Goal: Task Accomplishment & Management: Manage account settings

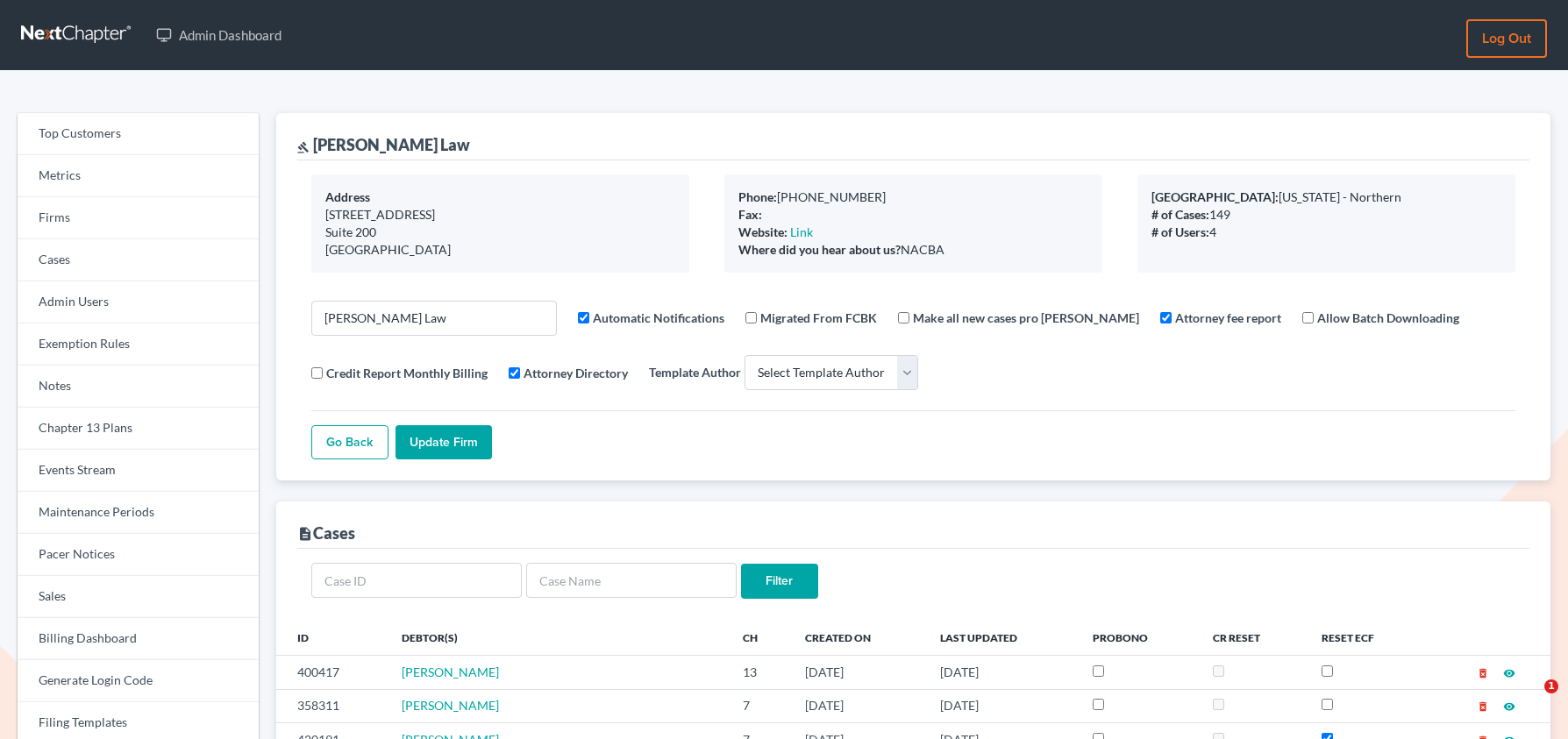
select select
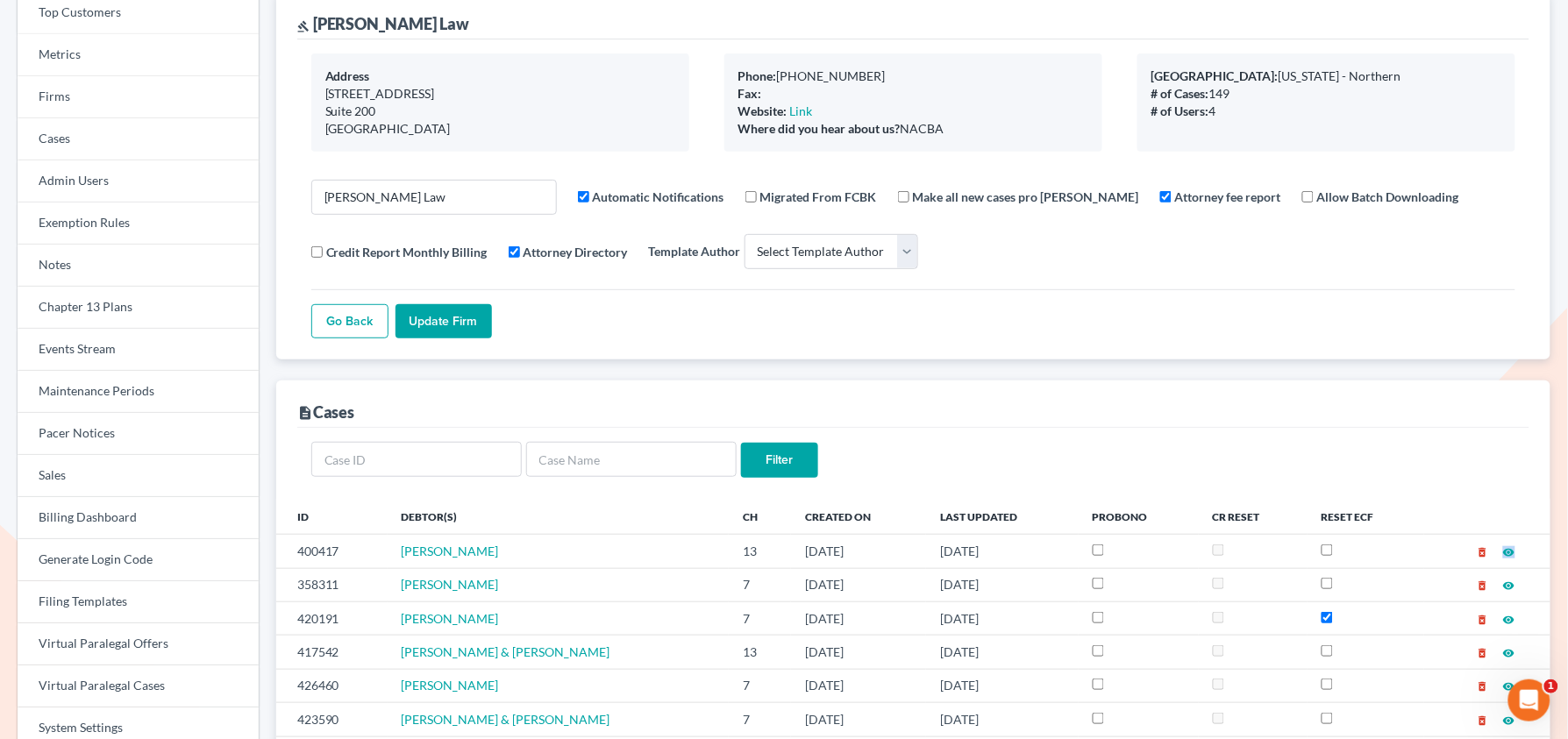
scroll to position [124, 0]
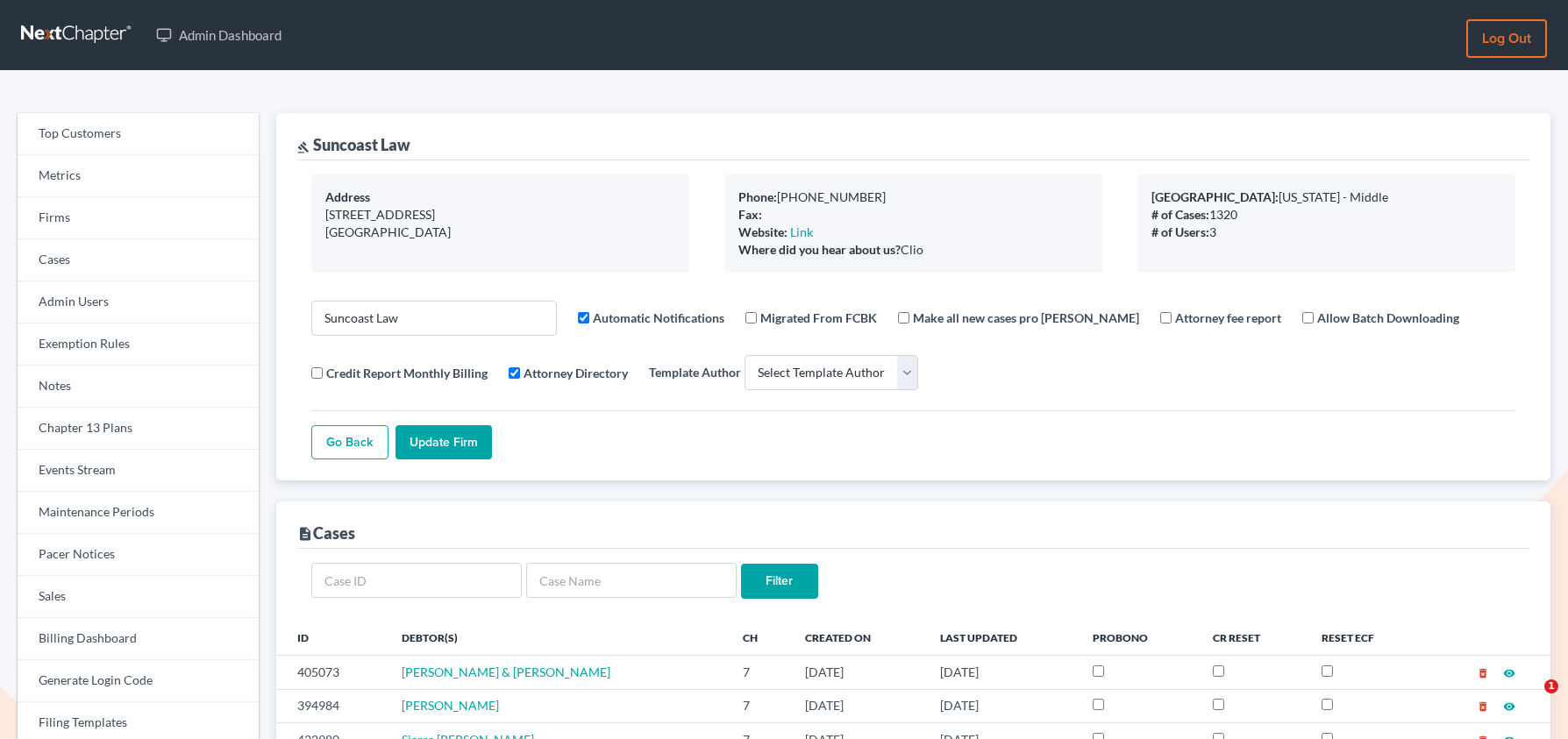
select select
click at [106, 233] on link "Firms" at bounding box center [139, 218] width 242 height 42
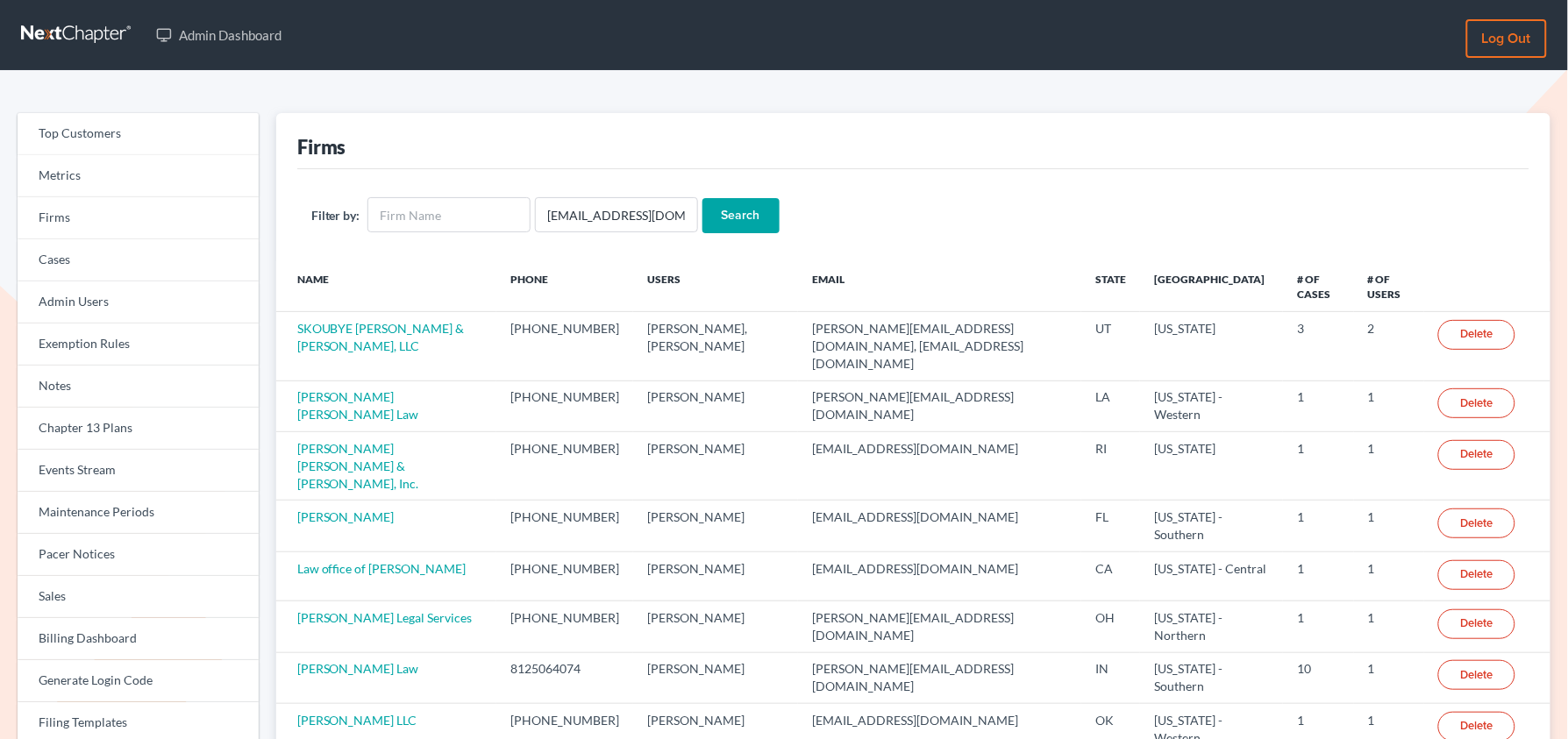
type input "cxr7spb@gmail.com"
click at [702, 199] on input "Search" at bounding box center [741, 216] width 77 height 35
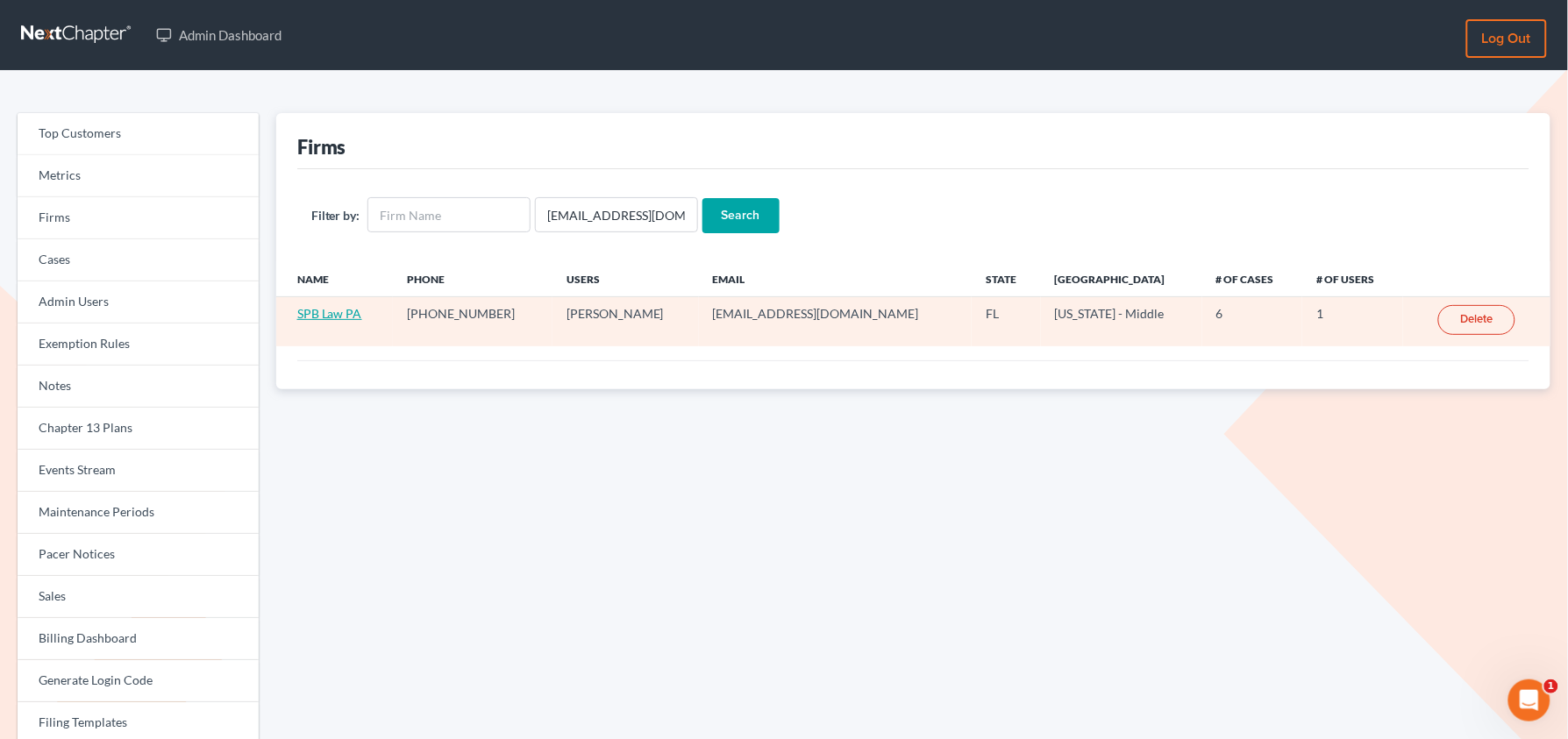
click at [326, 319] on link "SPB Law PA" at bounding box center [329, 313] width 65 height 15
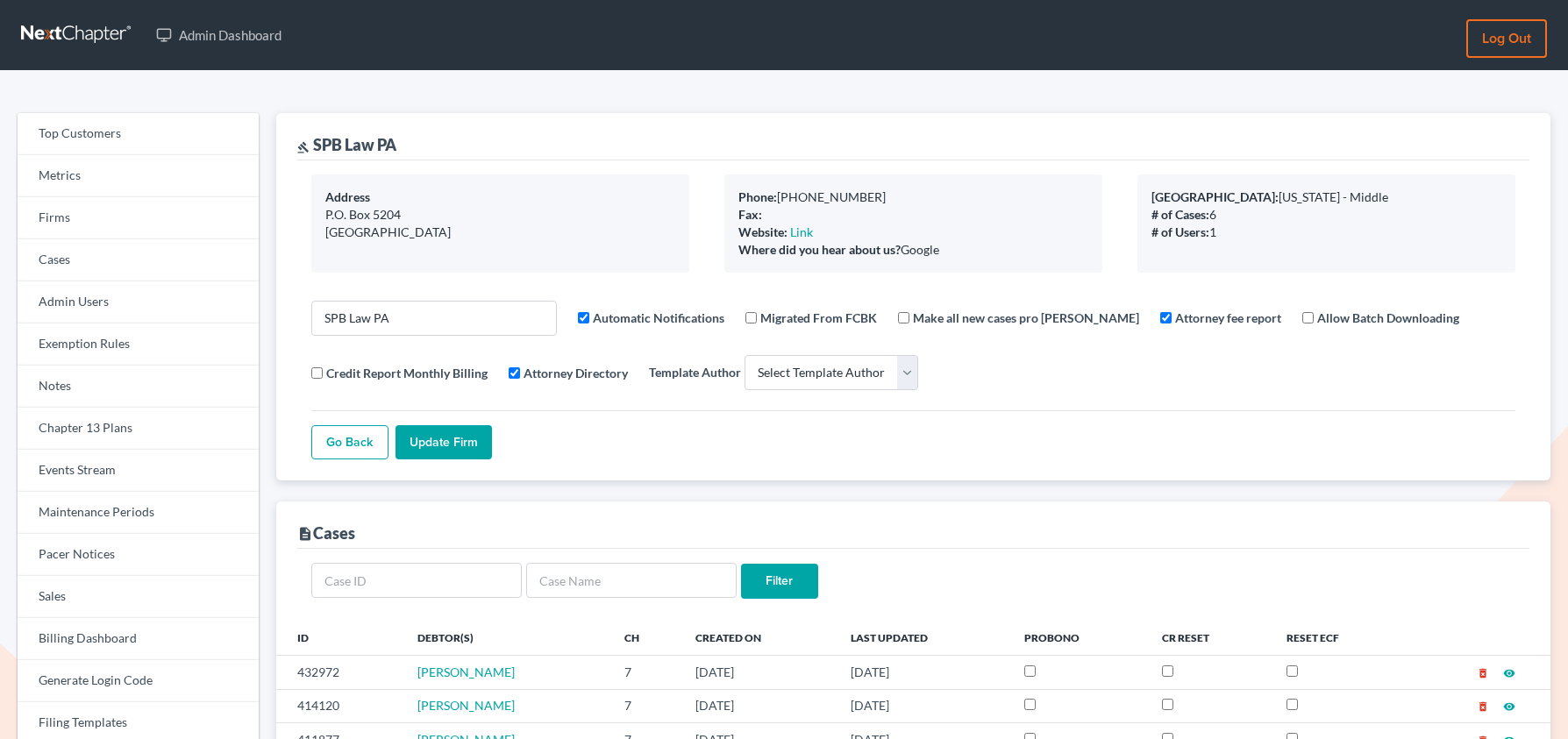
select select
click at [108, 222] on link "Firms" at bounding box center [139, 218] width 242 height 42
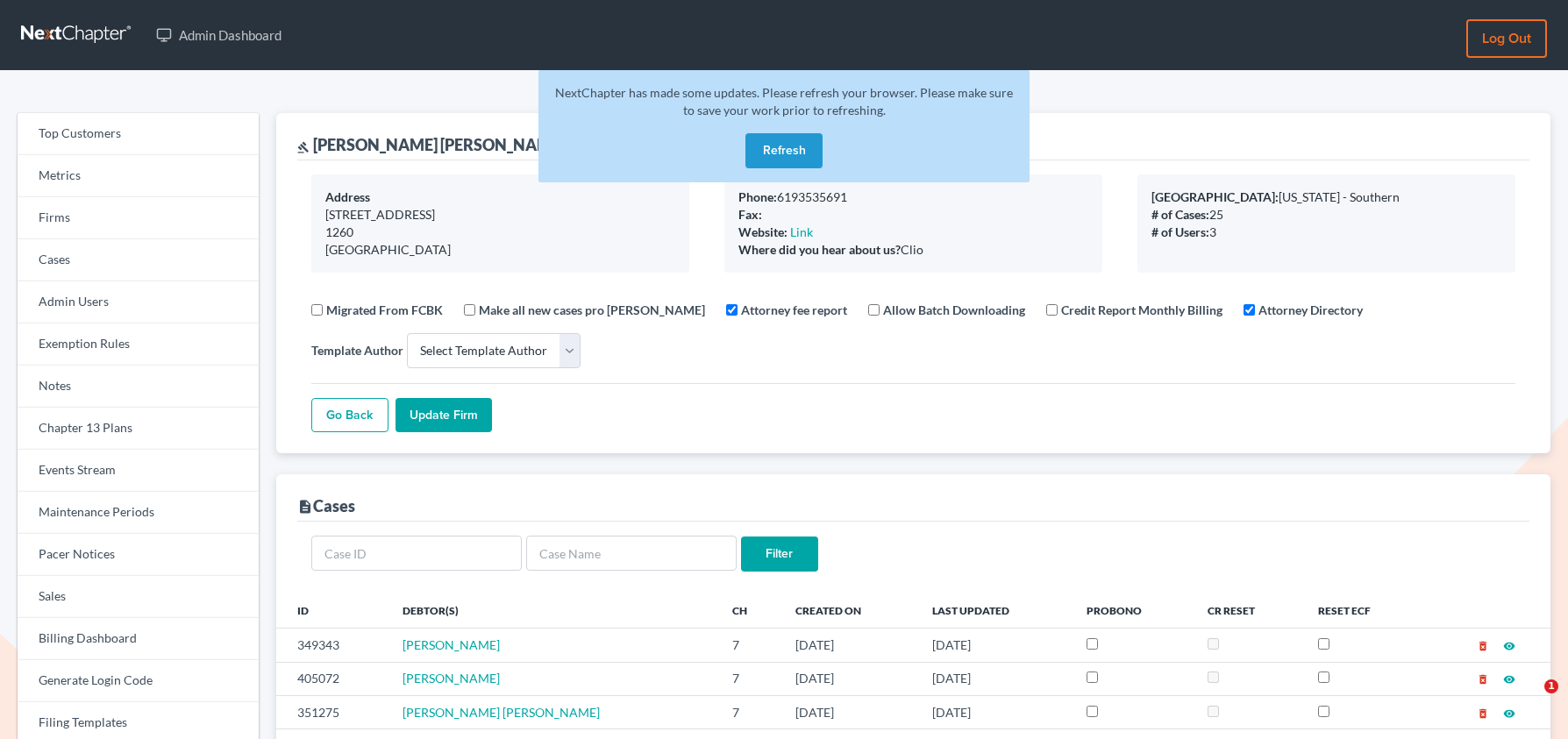
select select
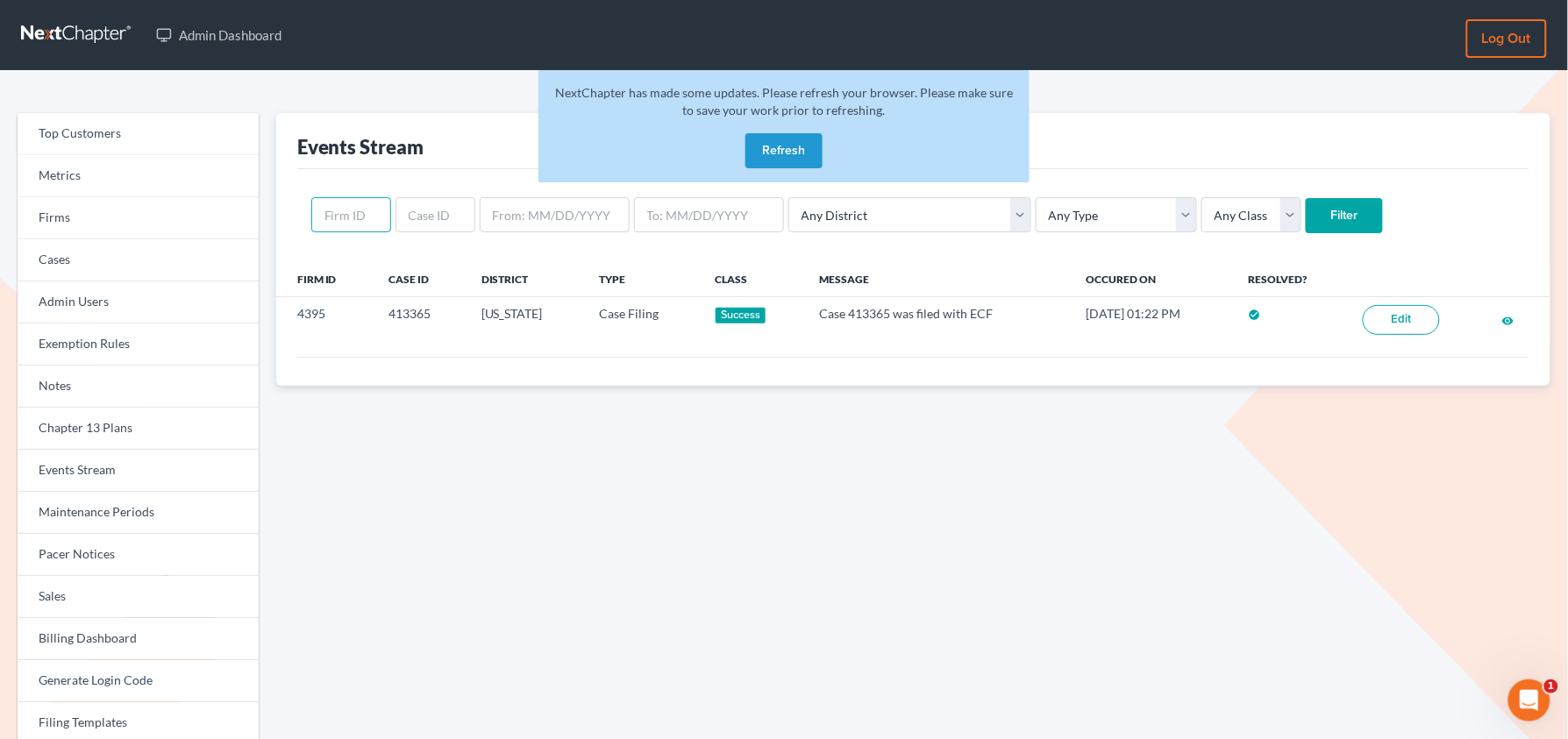
click at [363, 214] on input "text" at bounding box center [351, 215] width 80 height 35
paste input "11687"
type input "11687"
click at [1306, 199] on input "Filter" at bounding box center [1344, 216] width 77 height 35
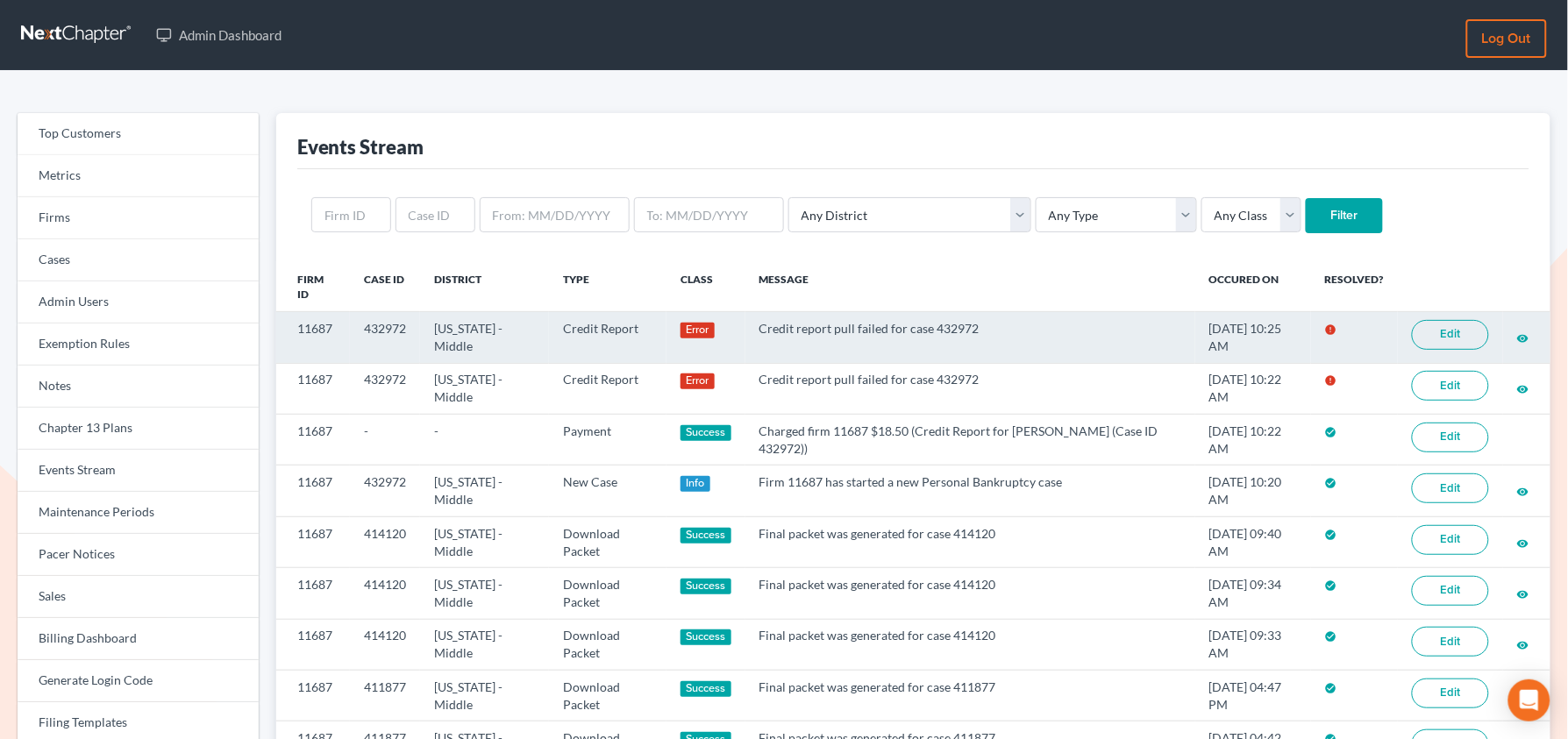
click at [1453, 342] on link "Edit" at bounding box center [1450, 335] width 77 height 30
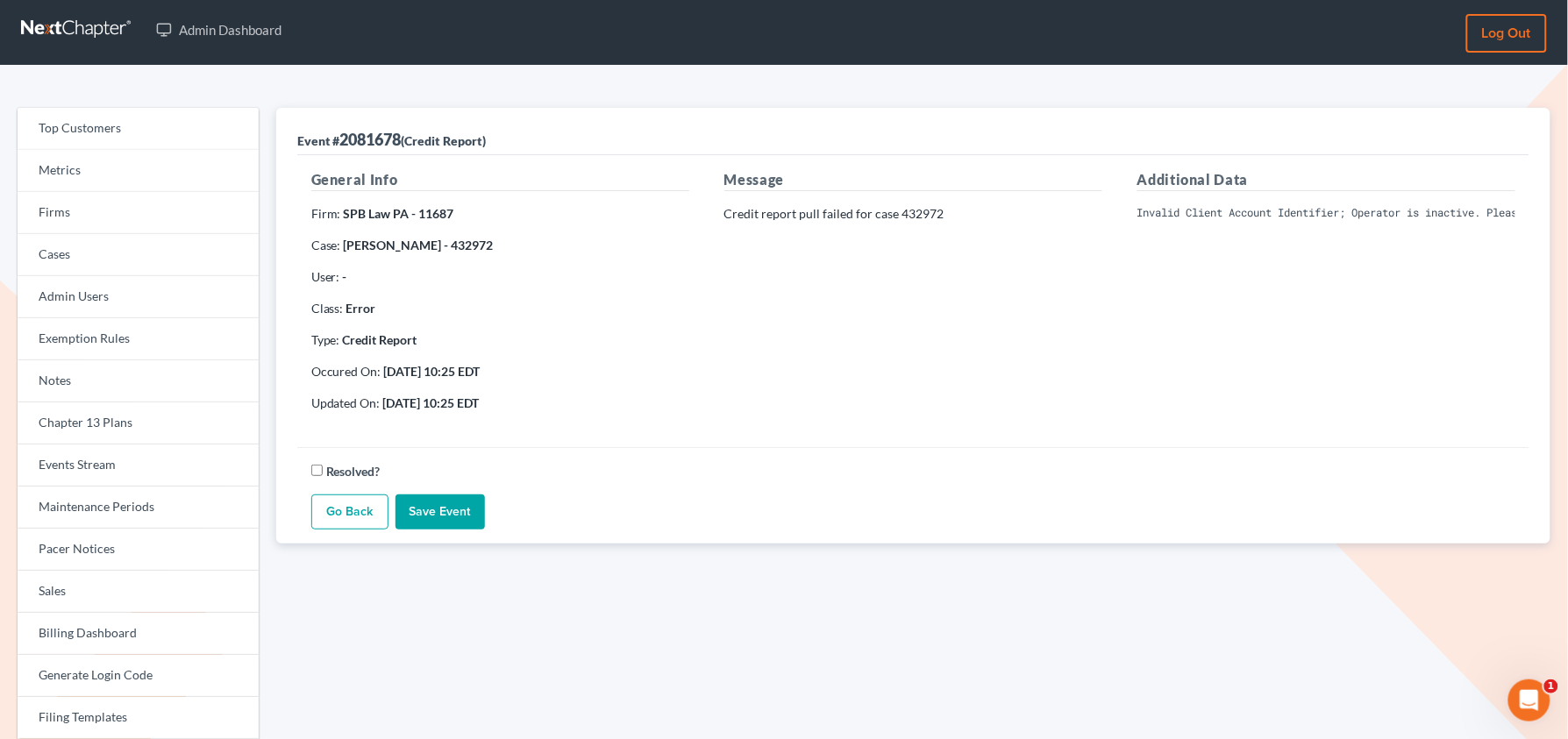
click at [1249, 210] on pre "Invalid Client Account Identifier; Operator is inactive. Please visit our websi…" at bounding box center [1326, 213] width 378 height 16
drag, startPoint x: 341, startPoint y: 213, endPoint x: 410, endPoint y: 212, distance: 69.0
click at [410, 212] on strong "SPB Law PA - 11687" at bounding box center [399, 213] width 111 height 15
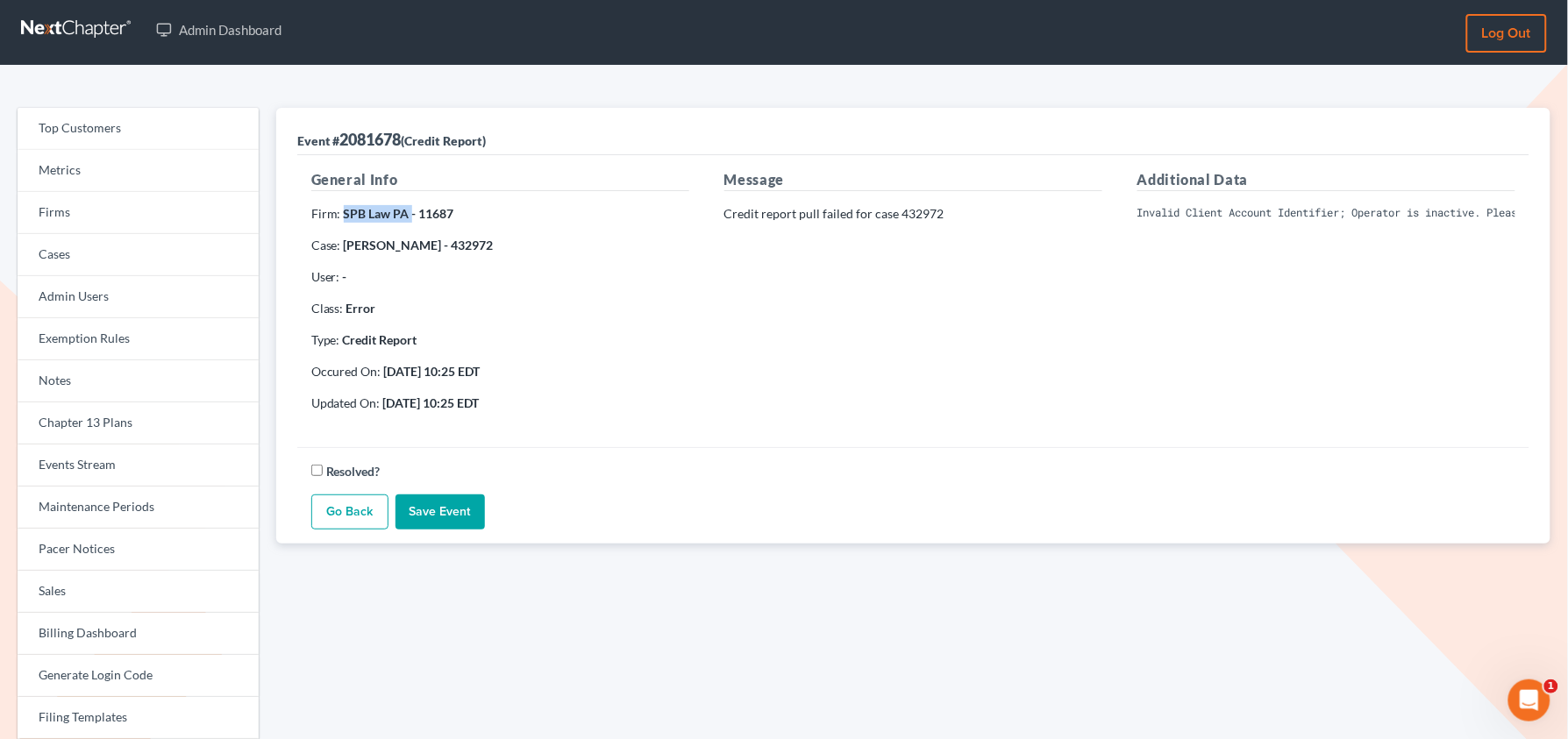
copy strong "SPB Law PA"
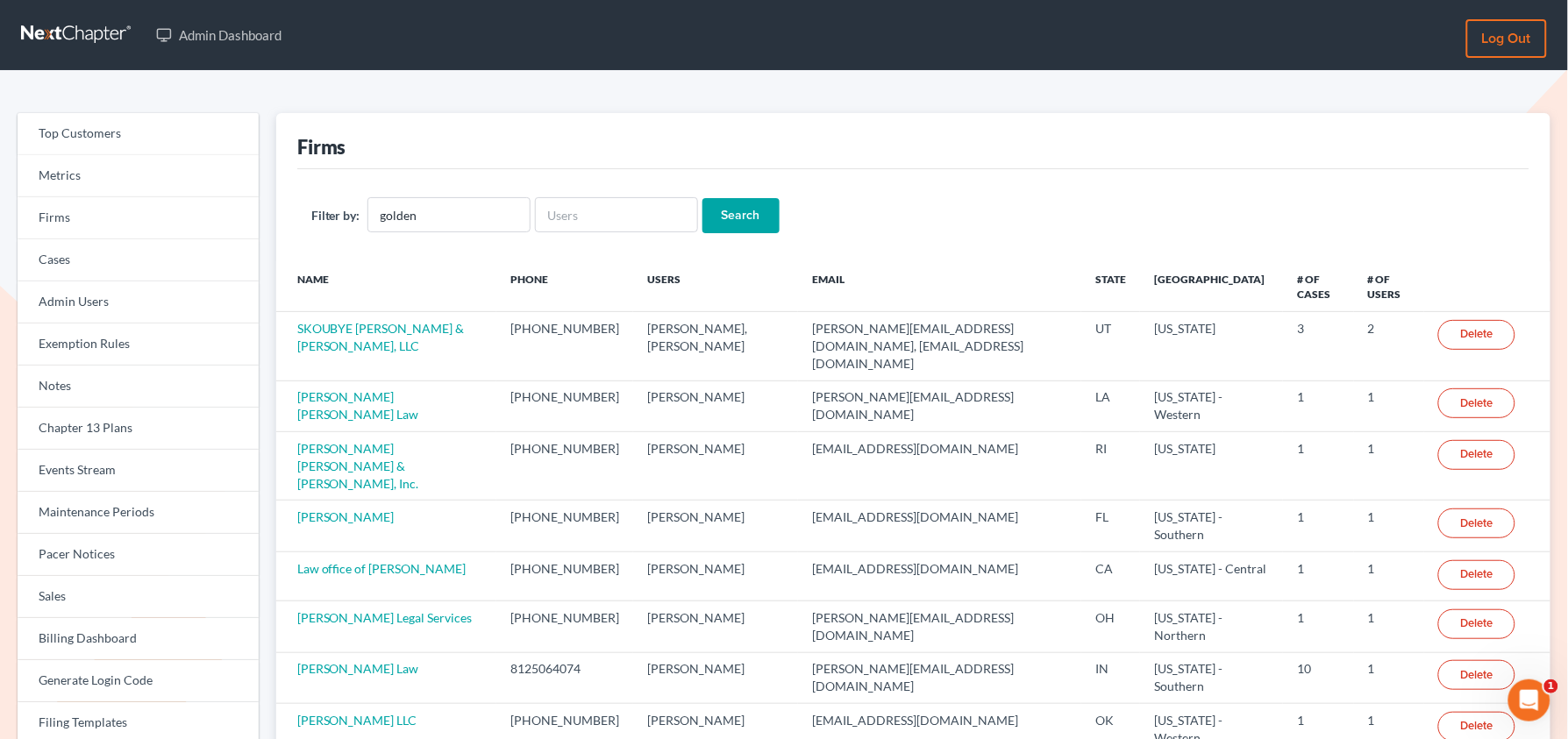
type input "golden"
click at [702, 199] on input "Search" at bounding box center [741, 216] width 77 height 35
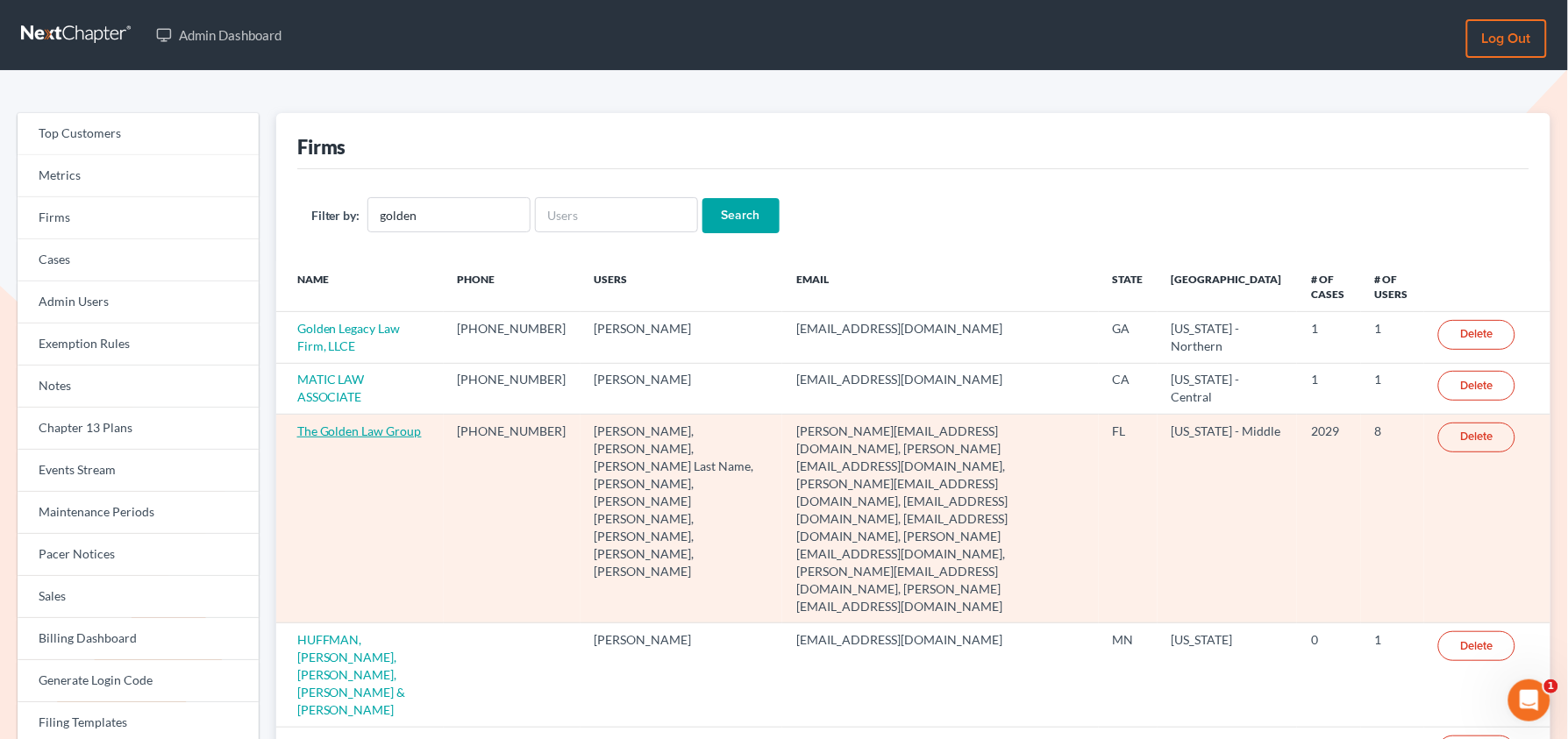
click at [352, 435] on link "The Golden Law Group" at bounding box center [359, 430] width 124 height 15
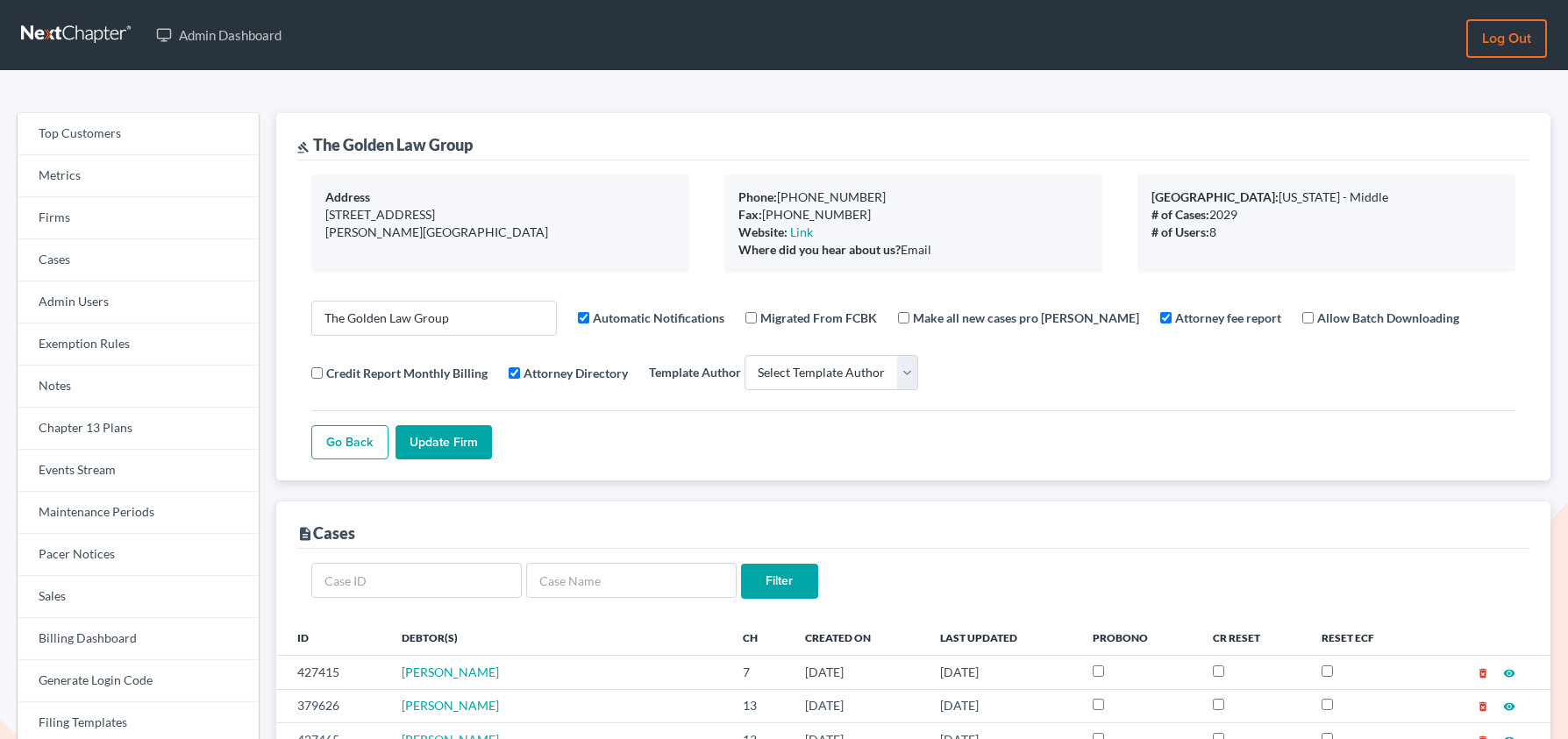
select select
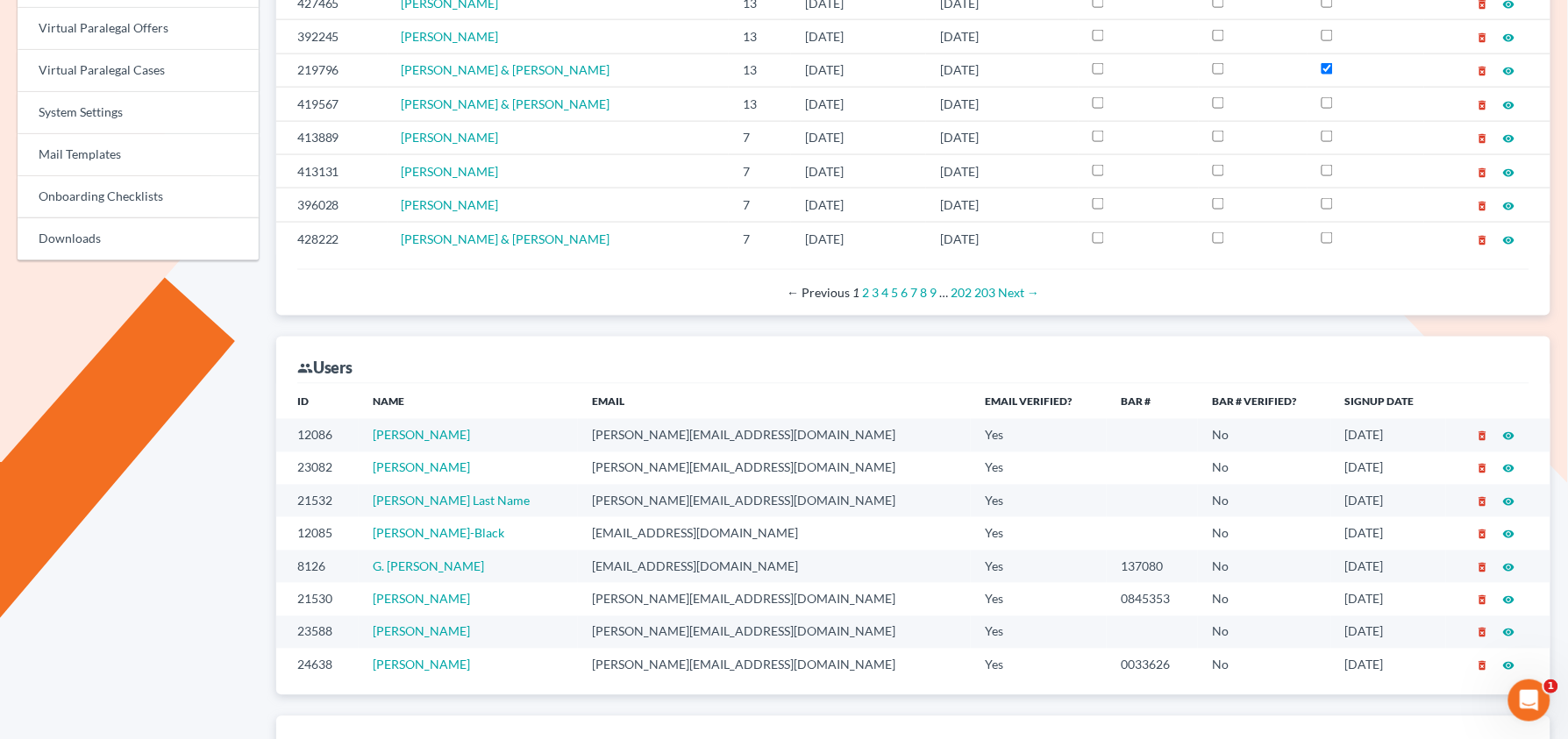
scroll to position [737, 0]
click at [677, 573] on td "don@brandonlawyer.com" at bounding box center [774, 566] width 393 height 32
click at [677, 573] on td "[EMAIL_ADDRESS][DOMAIN_NAME]" at bounding box center [774, 566] width 393 height 32
copy td "[EMAIL_ADDRESS][DOMAIN_NAME]"
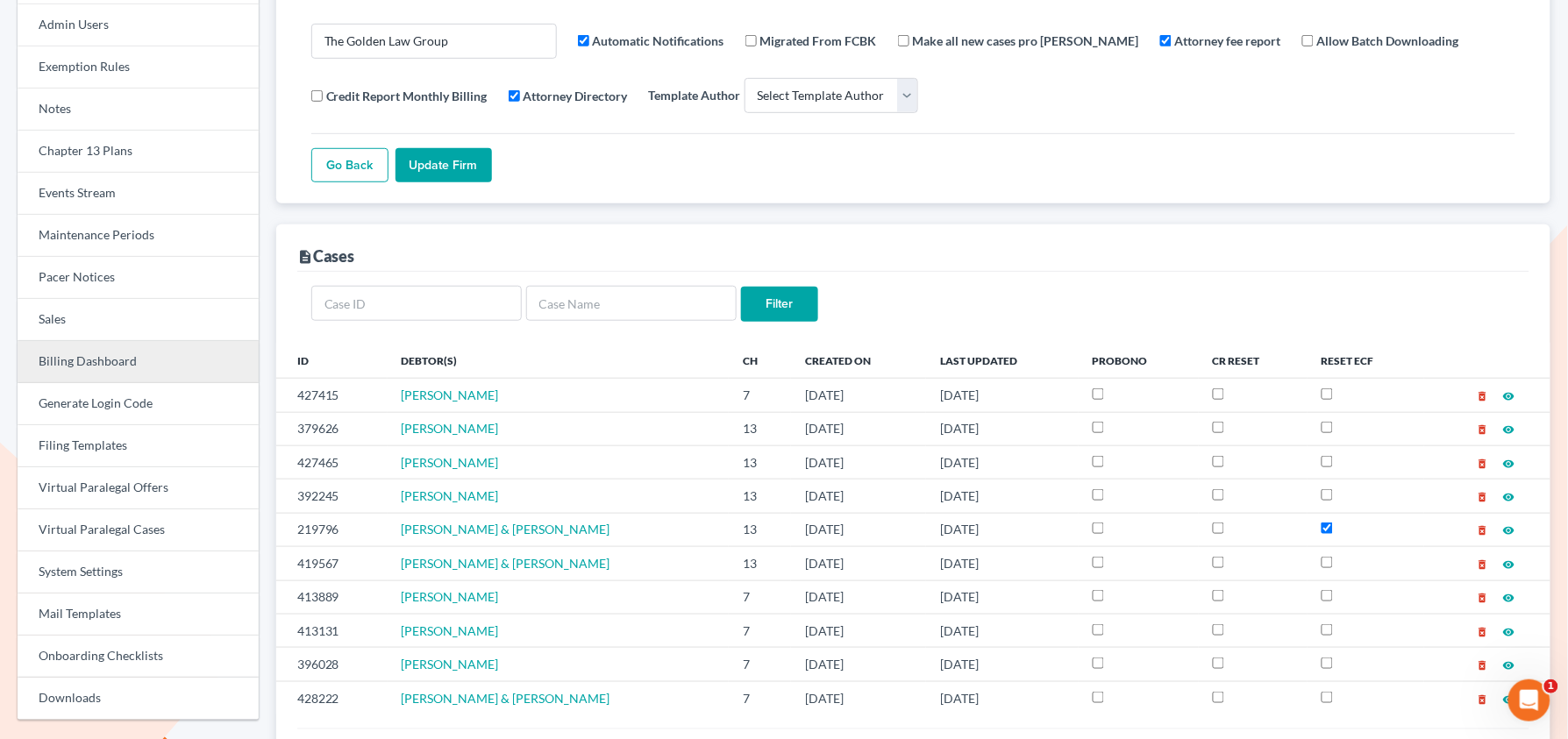
scroll to position [274, 0]
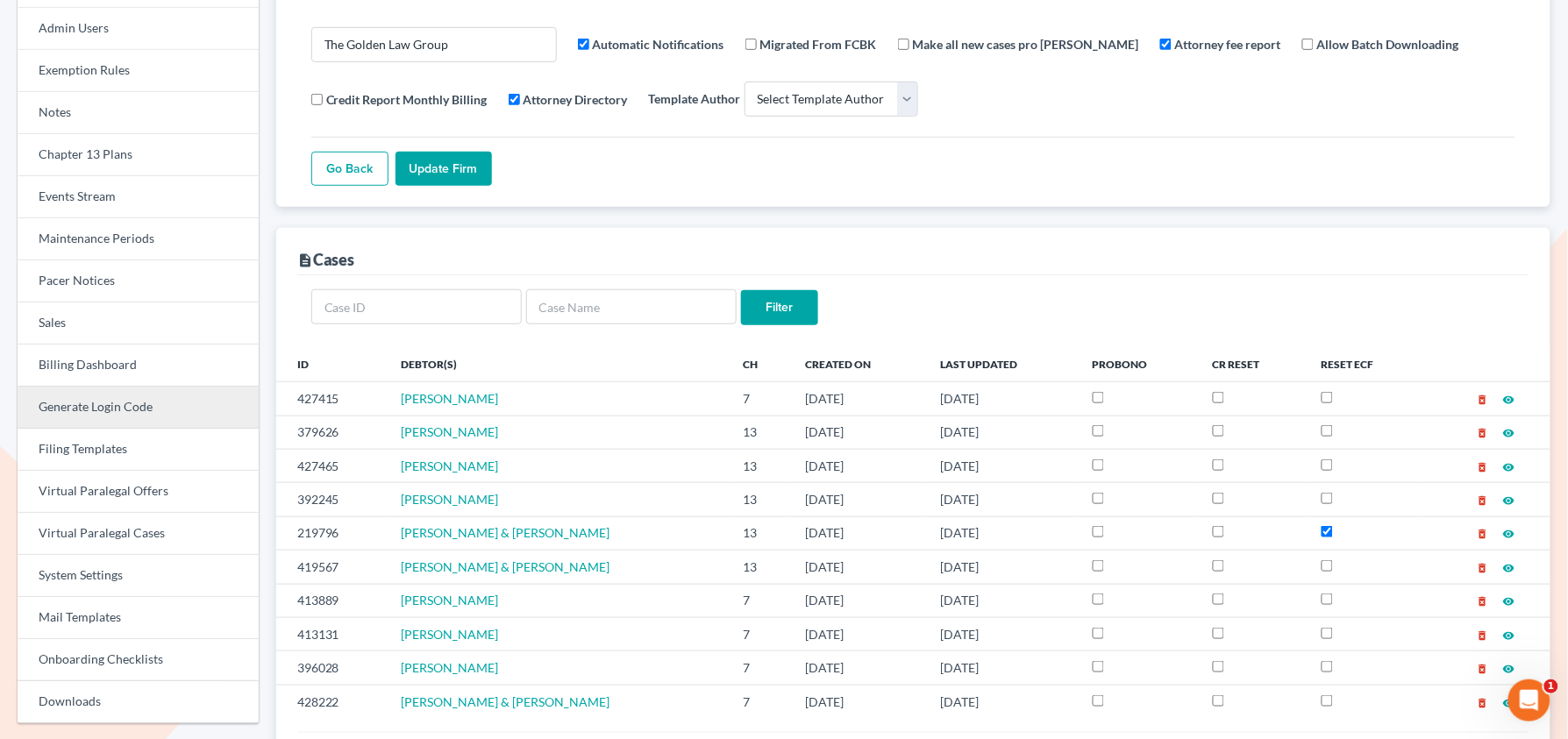
click at [130, 412] on link "Generate Login Code" at bounding box center [139, 407] width 242 height 42
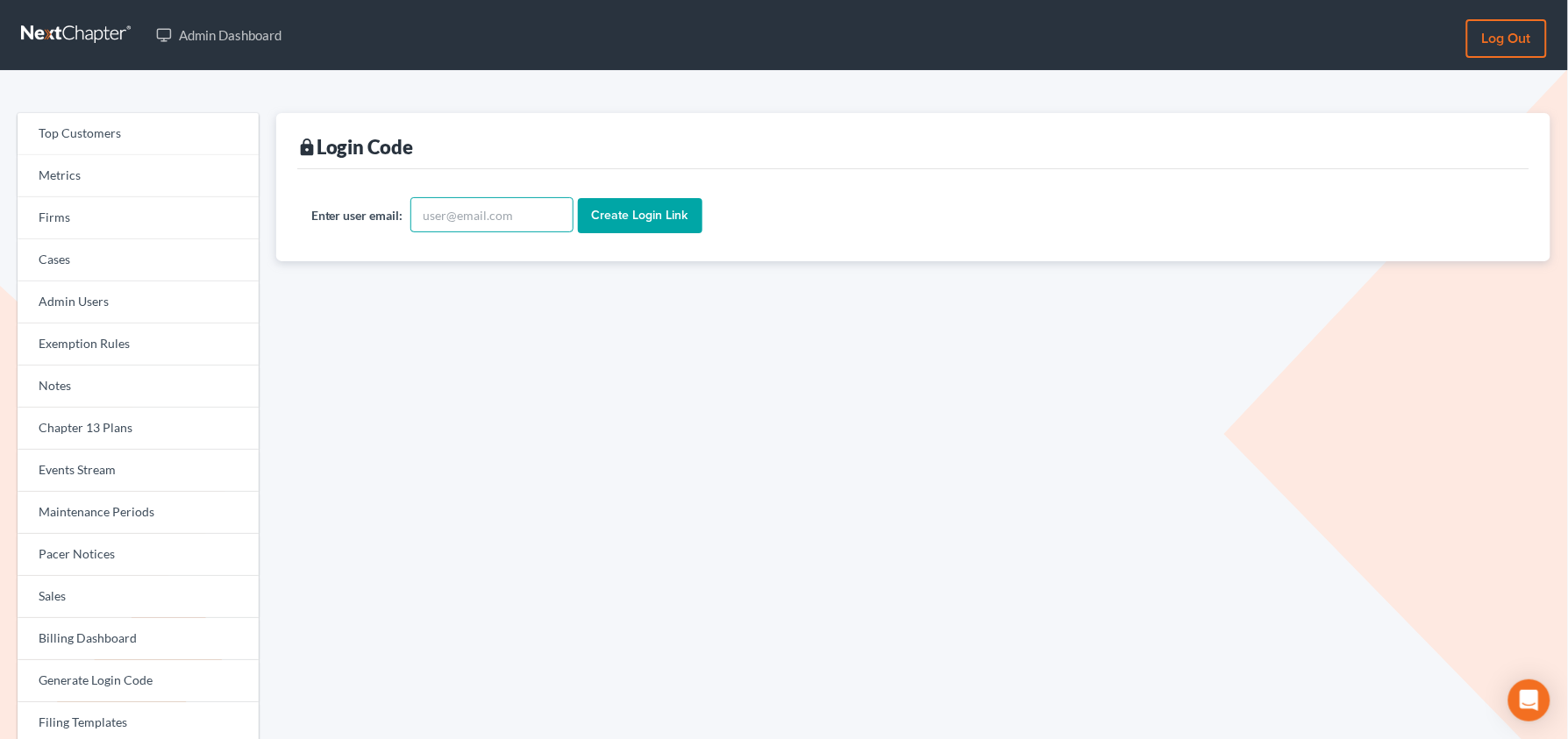
click at [437, 220] on input "text" at bounding box center [492, 215] width 163 height 35
paste input "[EMAIL_ADDRESS][DOMAIN_NAME]"
type input "[EMAIL_ADDRESS][DOMAIN_NAME]"
click at [578, 199] on input "Create Login Link" at bounding box center [640, 216] width 124 height 35
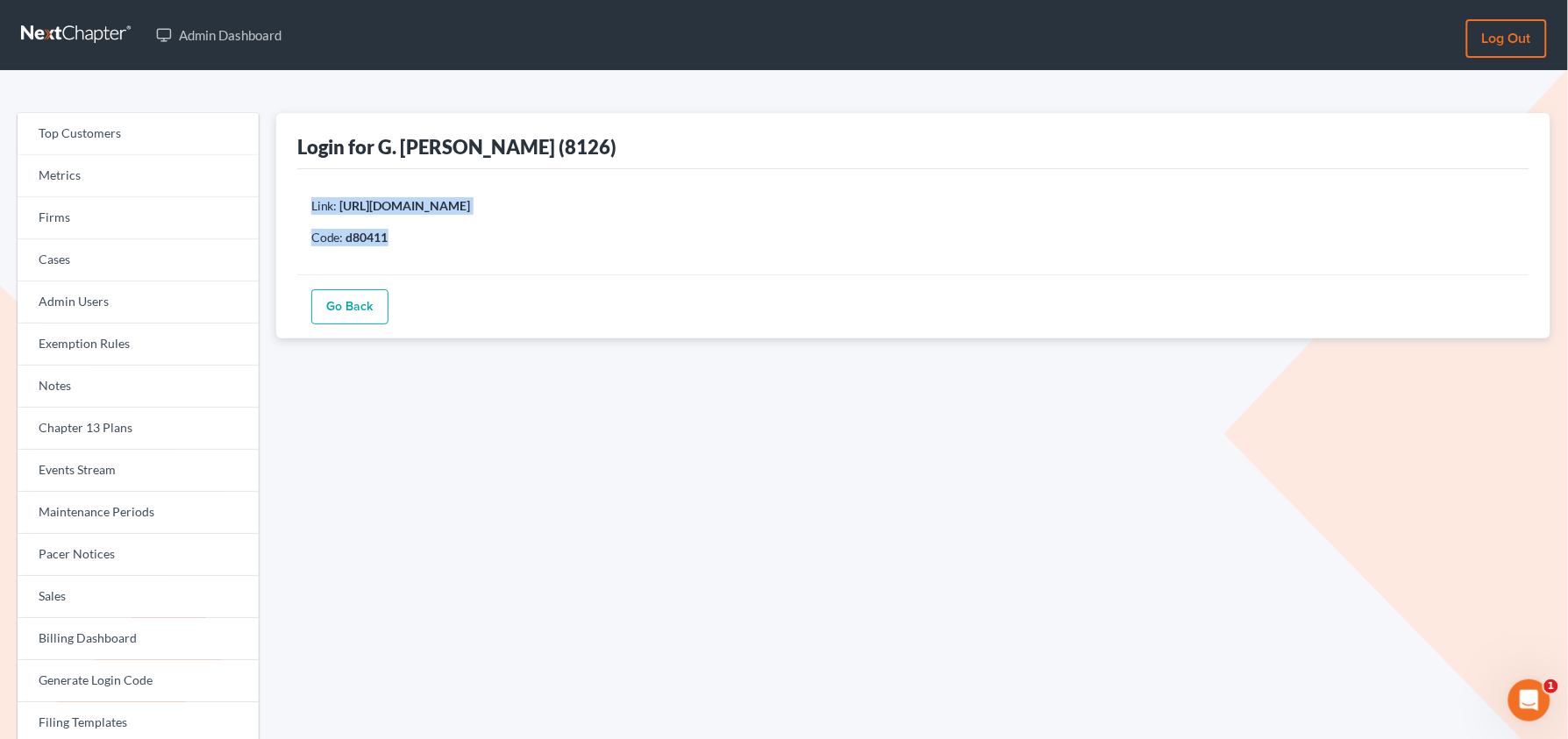
drag, startPoint x: 362, startPoint y: 237, endPoint x: 308, endPoint y: 208, distance: 61.3
click at [308, 208] on div "Link: [URL][DOMAIN_NAME] Code: d80411" at bounding box center [912, 222] width 1232 height 106
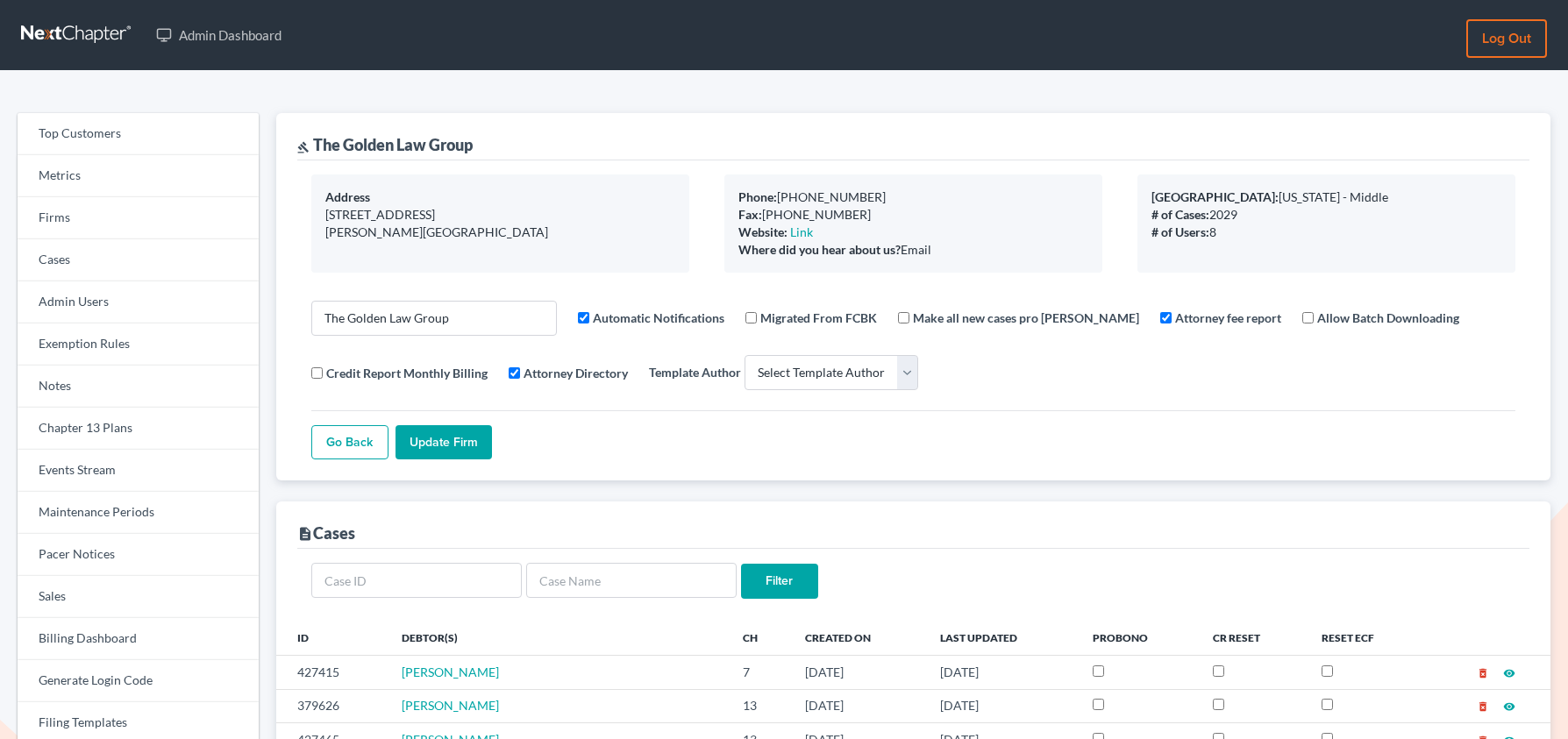
select select
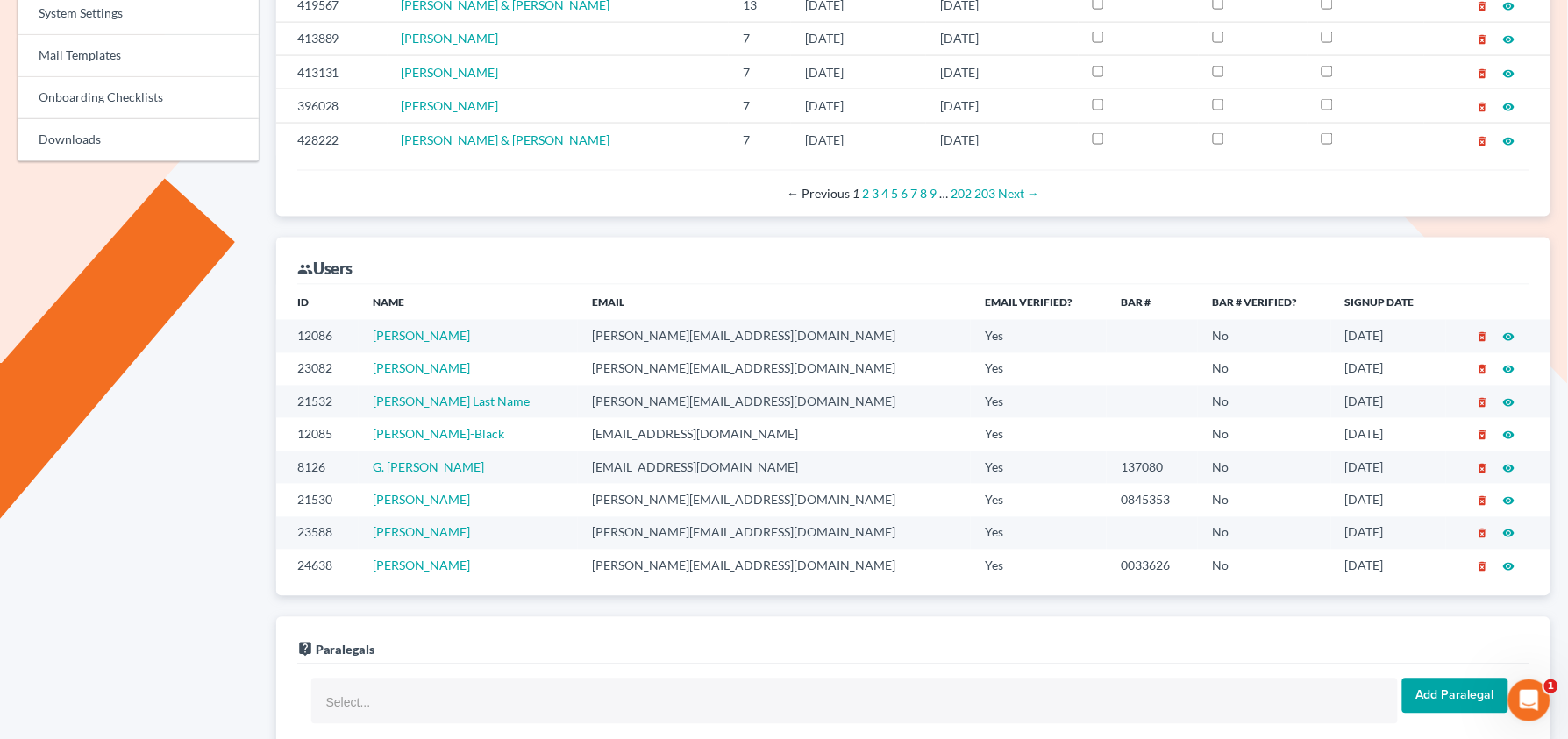
click at [657, 373] on td "jennifer@brandonlawyer.com" at bounding box center [774, 370] width 393 height 32
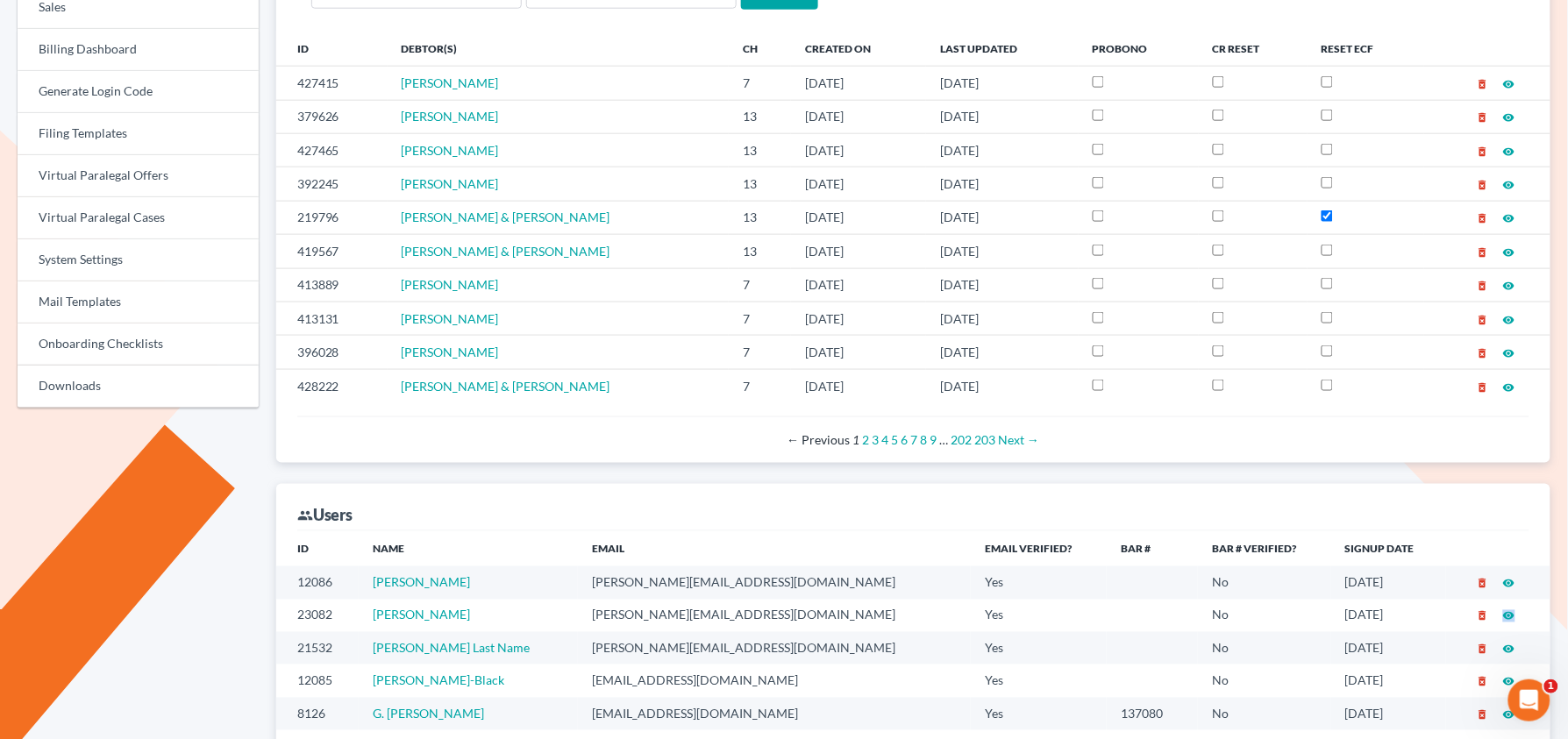
scroll to position [265, 0]
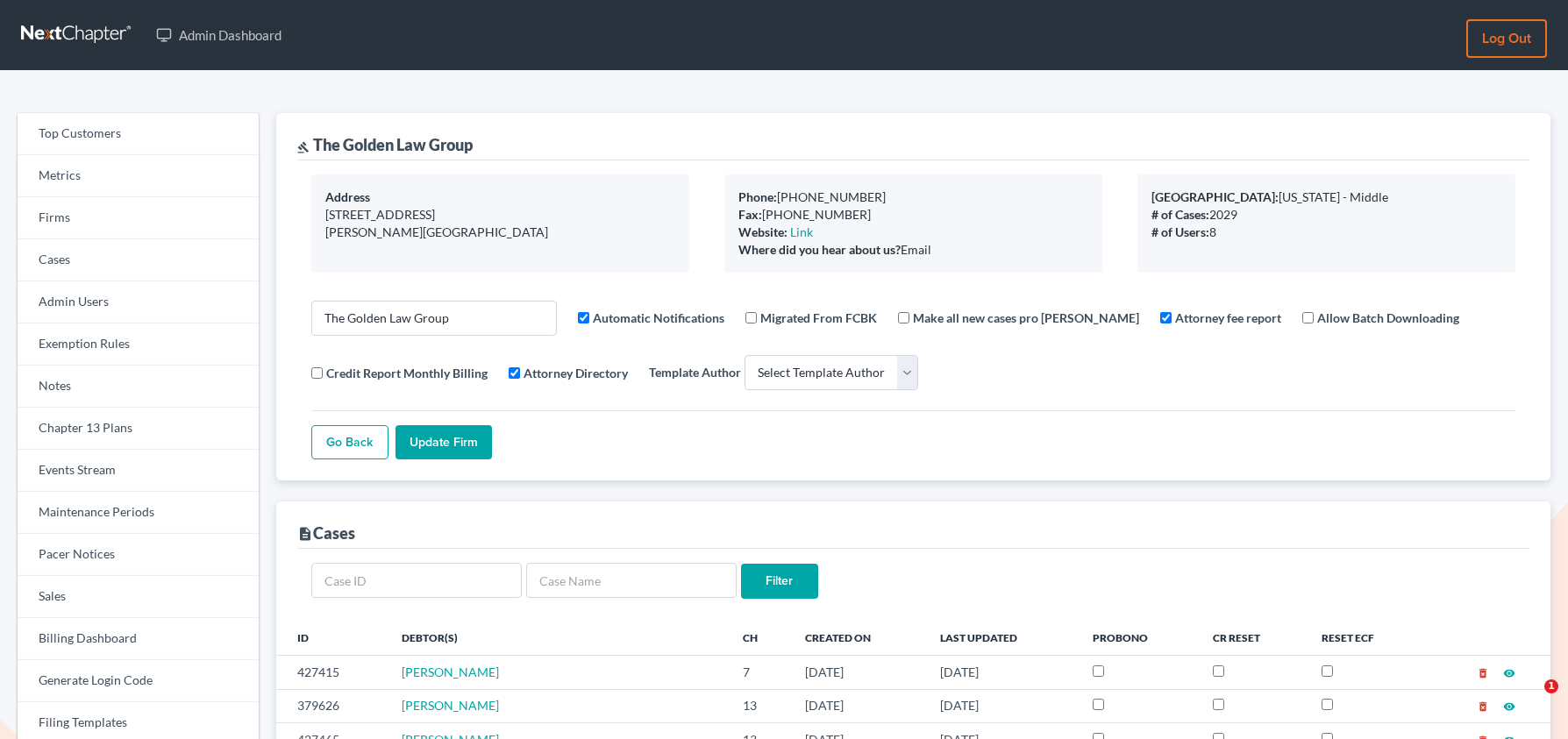
select select
click at [100, 213] on link "Firms" at bounding box center [139, 218] width 242 height 42
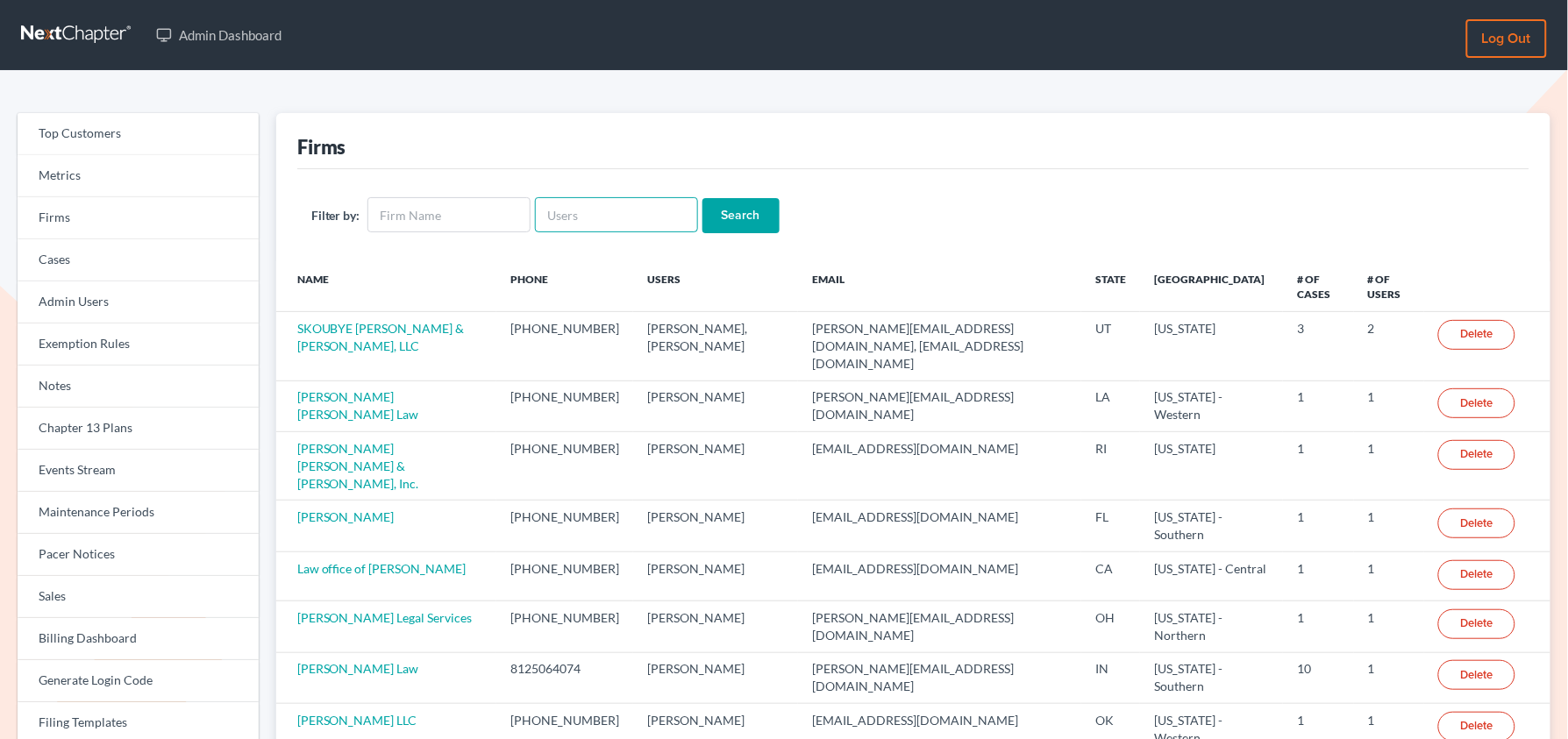
click at [588, 229] on input "text" at bounding box center [616, 215] width 163 height 35
paste input "shane@shanezismanlaw.com"
type input "shane@shanezismanlaw.com"
click at [702, 199] on input "Search" at bounding box center [741, 216] width 77 height 35
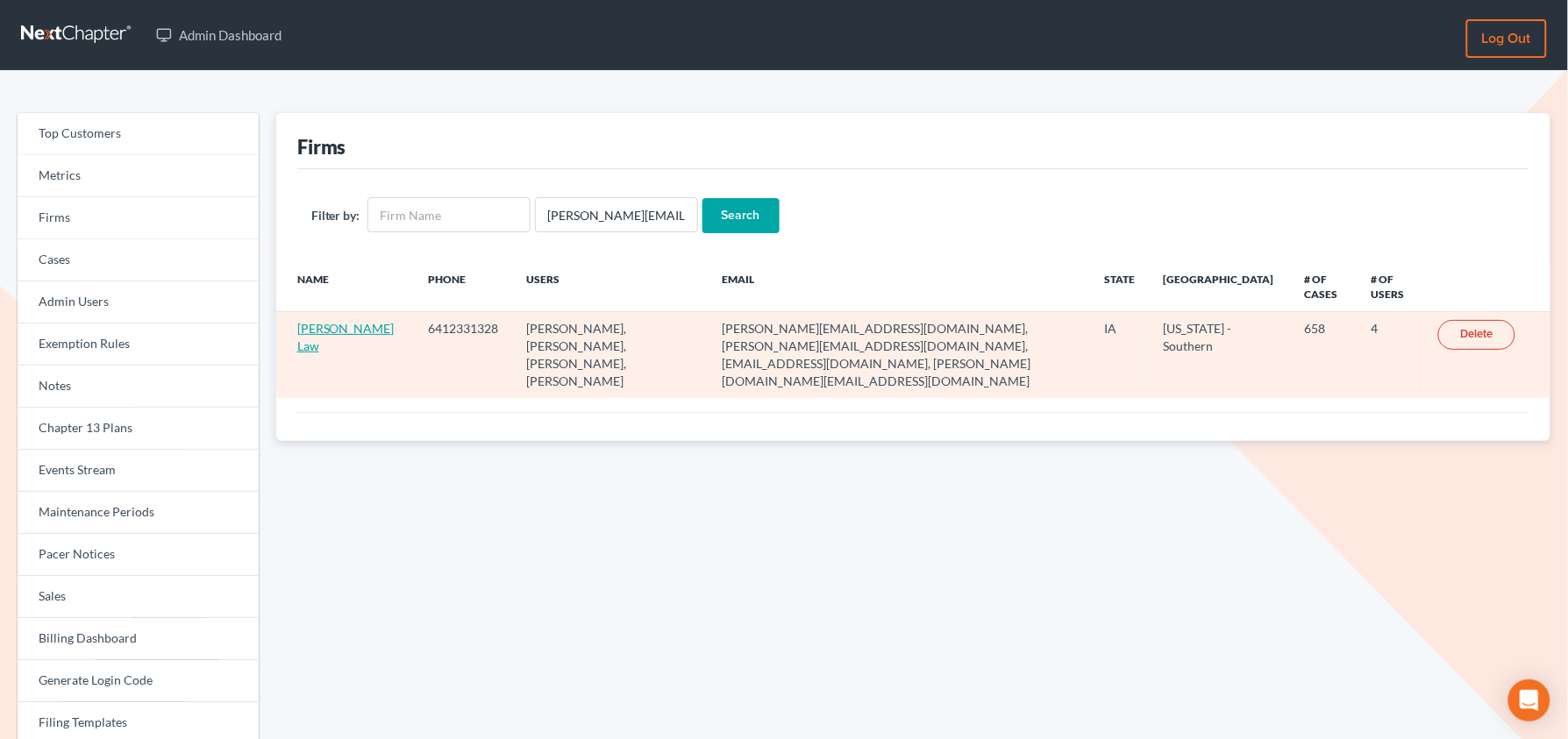
click at [328, 334] on link "[PERSON_NAME] Law" at bounding box center [345, 337] width 97 height 32
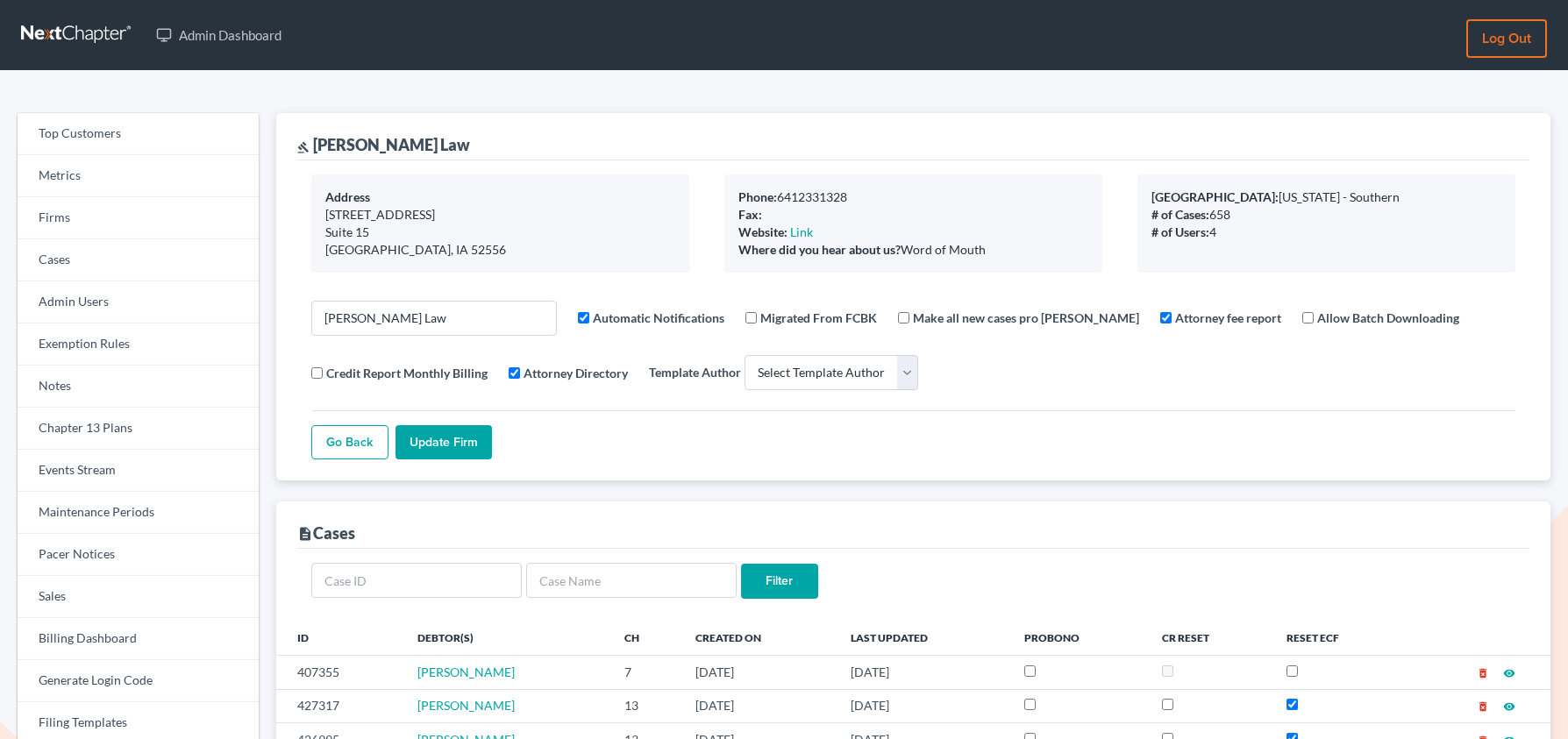
select select
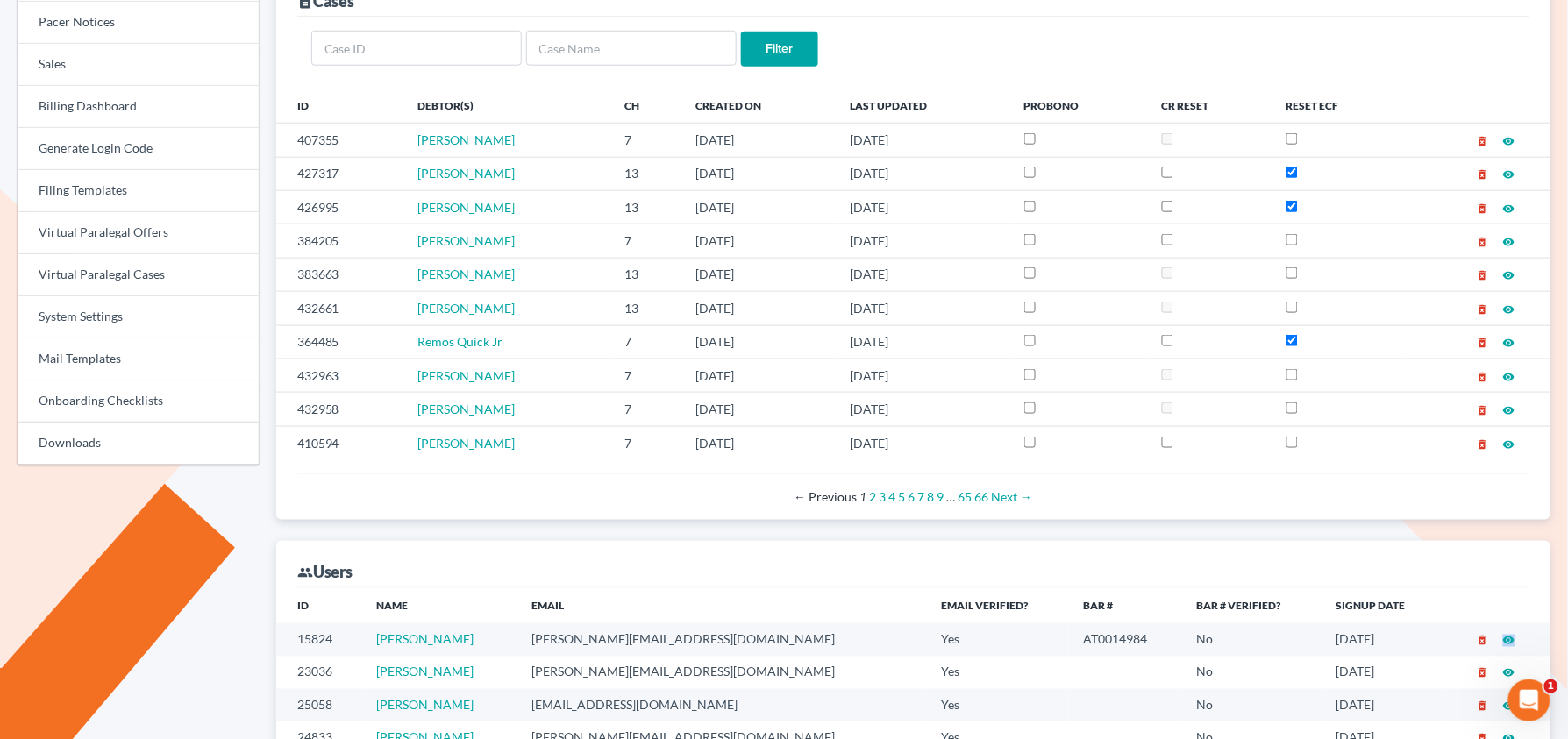
scroll to position [524, 0]
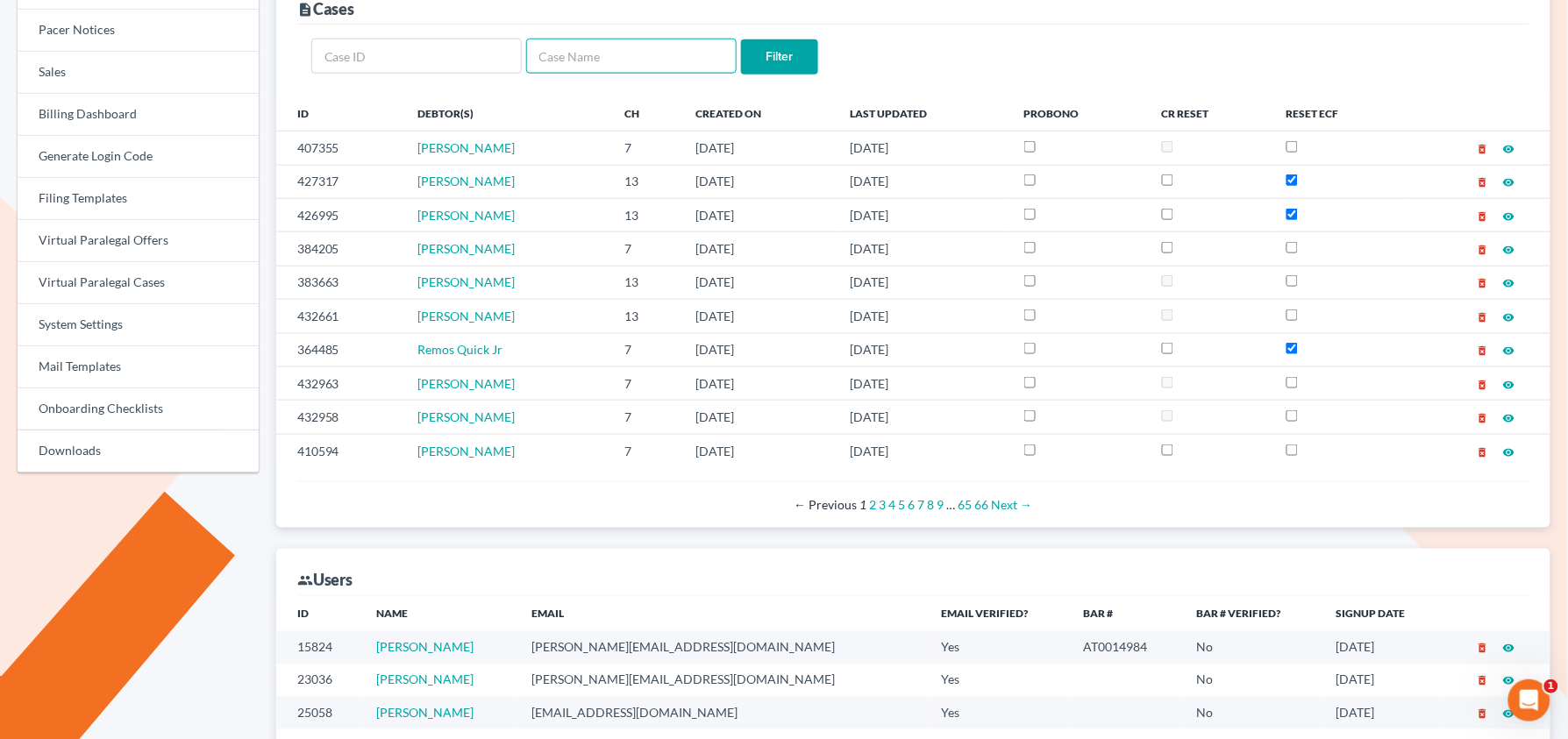
click at [559, 48] on input "text" at bounding box center [631, 55] width 210 height 35
type input "amy n"
click at [741, 39] on input "Filter" at bounding box center [779, 56] width 77 height 35
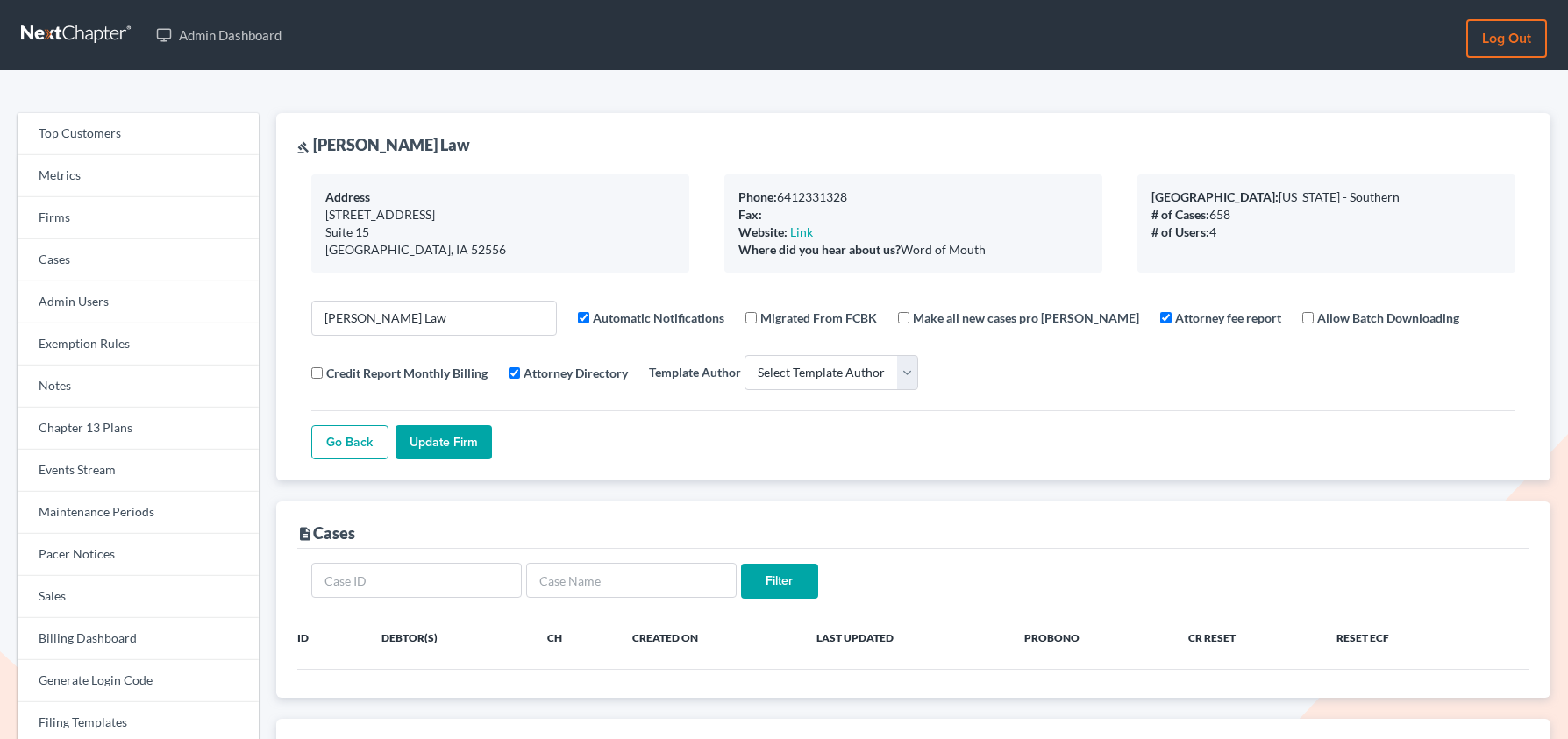
select select
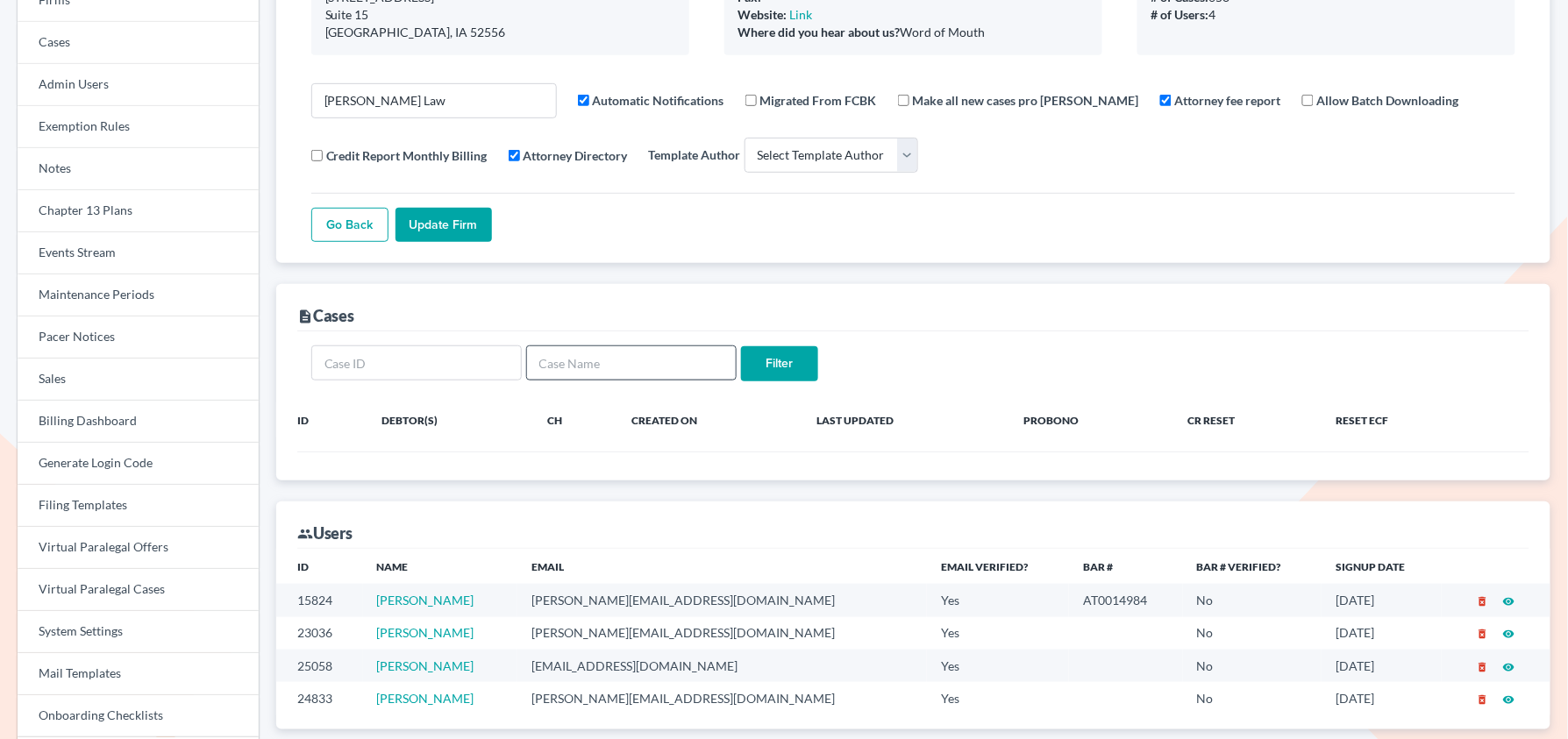
scroll to position [217, 0]
click at [585, 362] on input "text" at bounding box center [631, 362] width 210 height 35
type input "[PERSON_NAME]"
click at [741, 346] on input "Filter" at bounding box center [779, 363] width 77 height 35
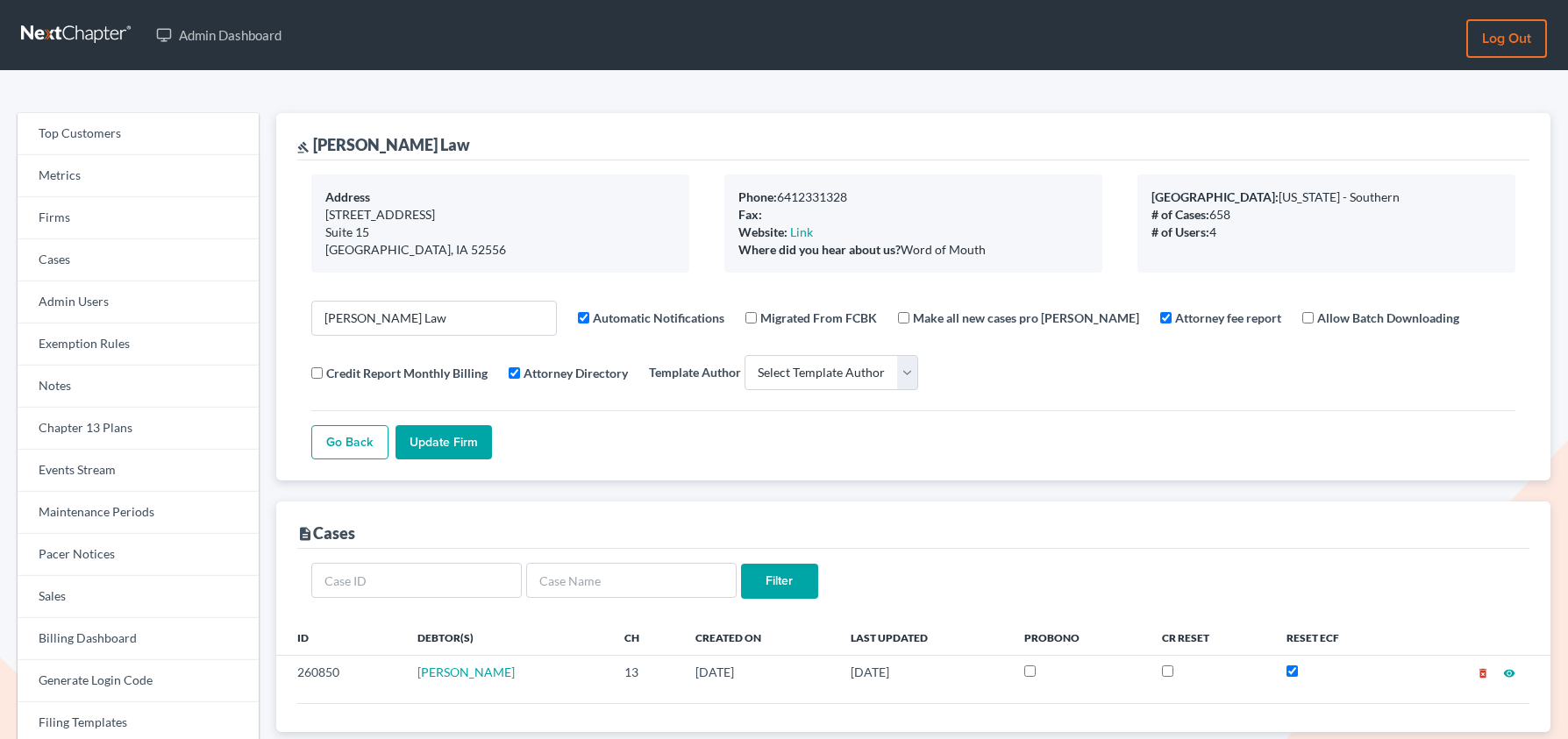
select select
